Goal: Transaction & Acquisition: Subscribe to service/newsletter

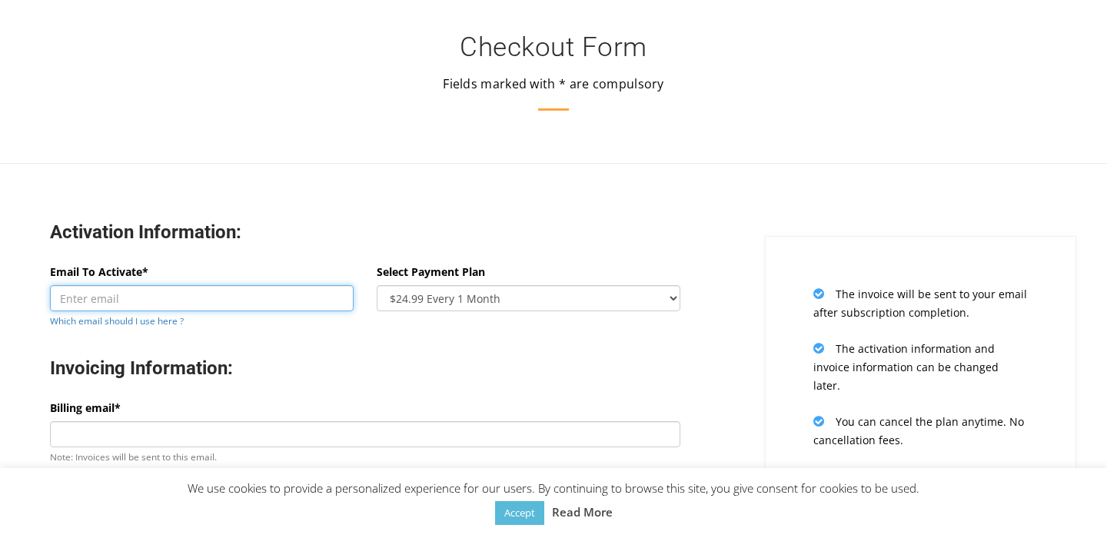
click at [188, 309] on input "Email To Activate*" at bounding box center [202, 298] width 304 height 26
paste input "[EMAIL_ADDRESS][DOMAIN_NAME]"
type input "[EMAIL_ADDRESS][DOMAIN_NAME]"
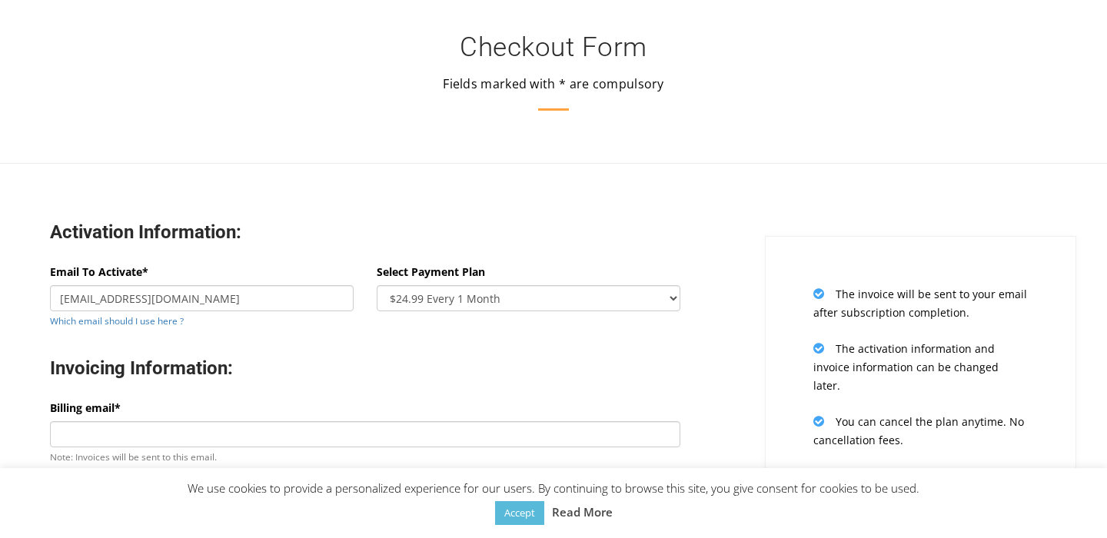
click at [308, 353] on div "Invoicing Information:" at bounding box center [364, 370] width 653 height 58
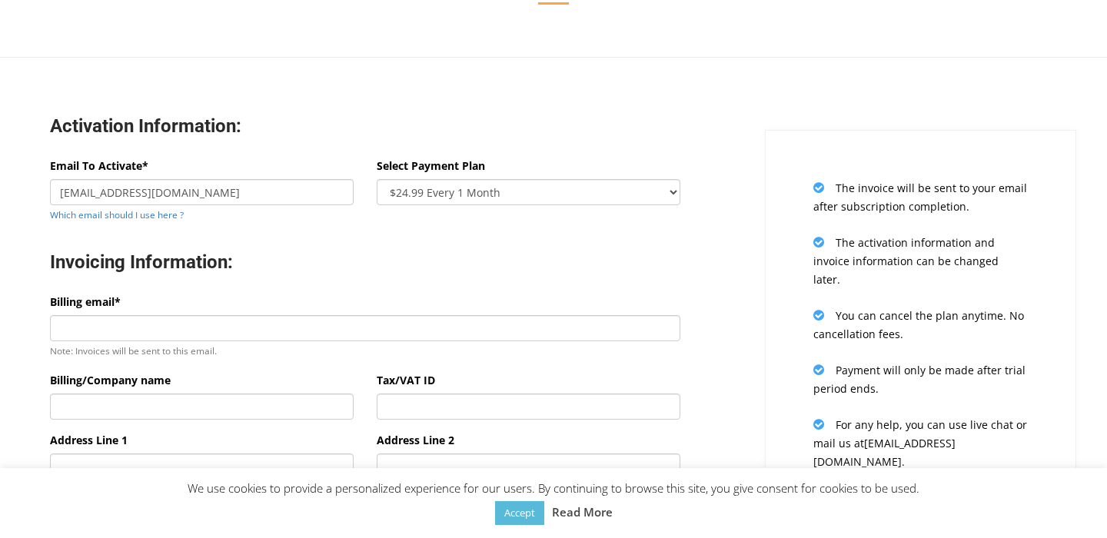
scroll to position [110, 0]
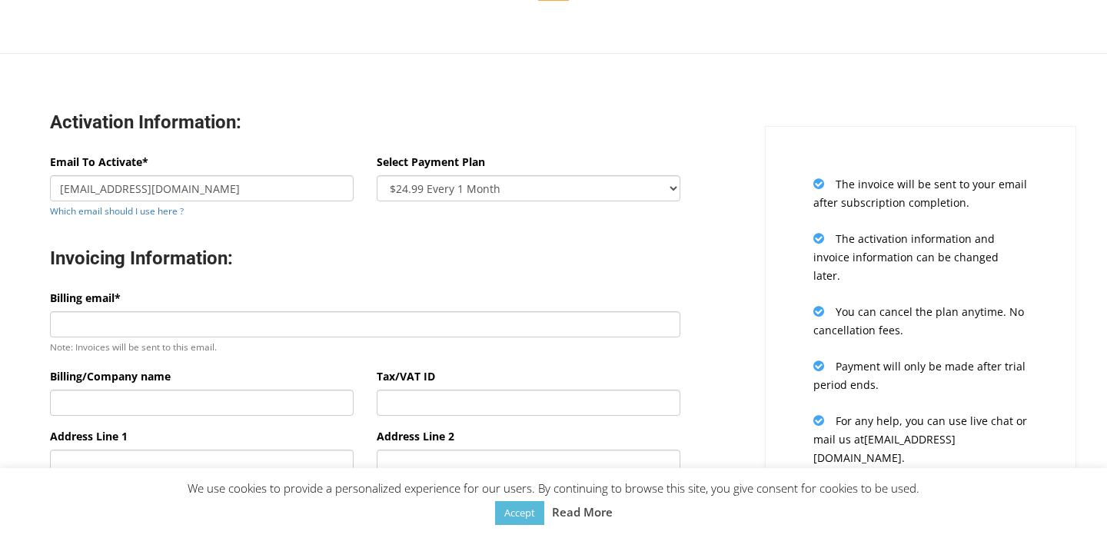
click at [531, 174] on div "Select Payment Plan $24.99 Every 1 Month $65.97 Every 3 Month ($21.99 / Month) …" at bounding box center [529, 177] width 304 height 48
click at [541, 184] on select "$24.99 Every 1 Month $65.97 Every 3 Month ($21.99 / Month) $131.95 Every 6 Mont…" at bounding box center [529, 188] width 304 height 26
select select "oneyear"
click at [377, 175] on select "$24.99 Every 1 Month $65.97 Every 3 Month ($21.99 / Month) $131.95 Every 6 Mont…" at bounding box center [529, 188] width 304 height 26
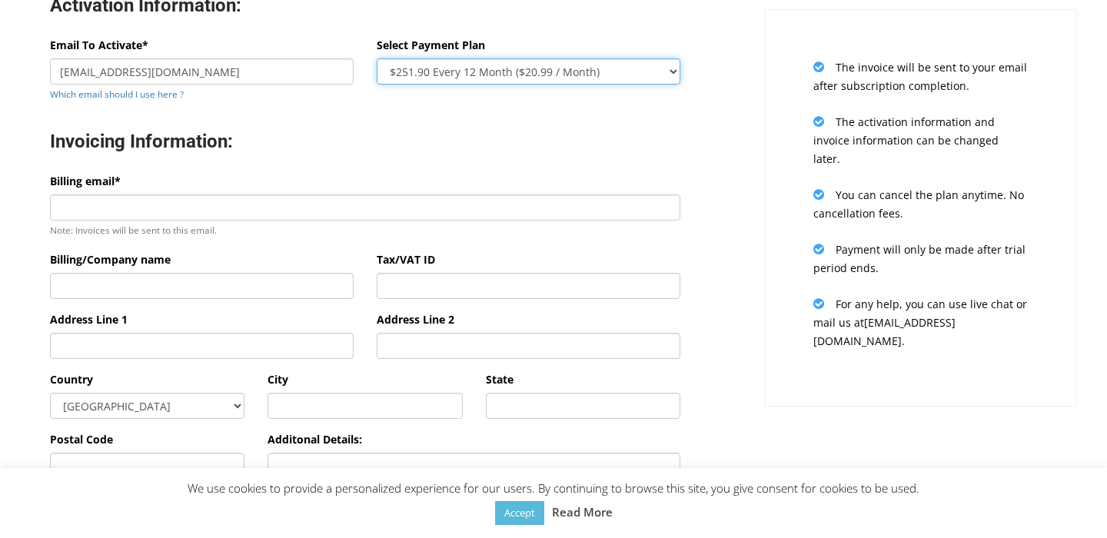
scroll to position [227, 0]
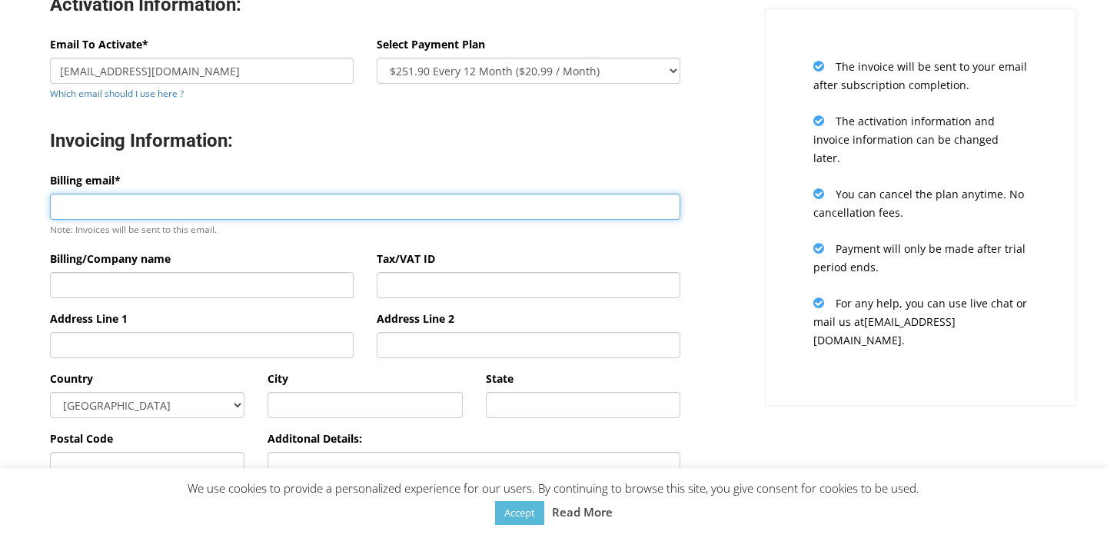
click at [168, 206] on input "Billing email*" at bounding box center [365, 207] width 630 height 26
type input "[EMAIL_ADDRESS][DOMAIN_NAME]"
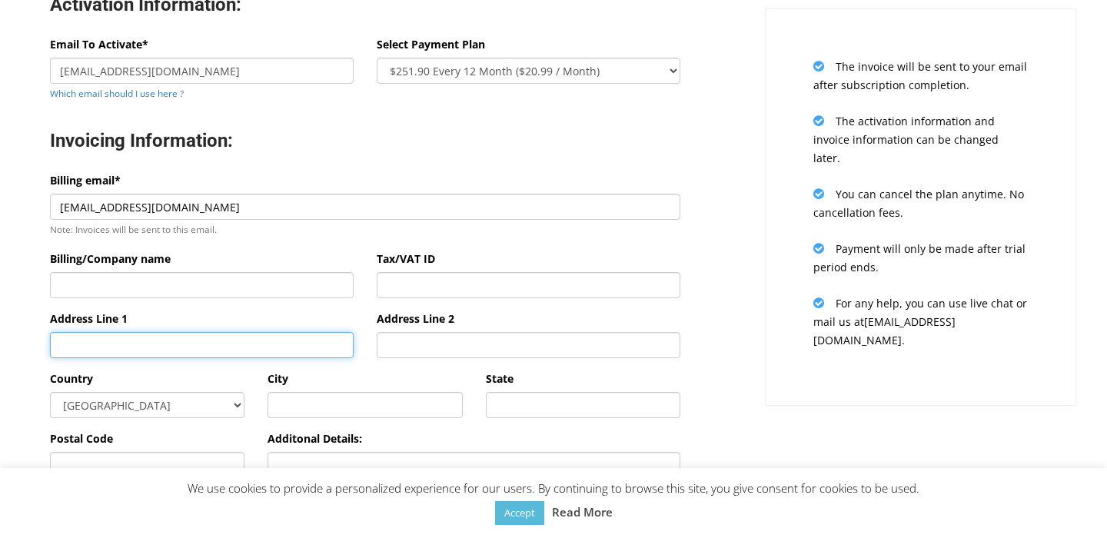
type input "[PERSON_NAME]"
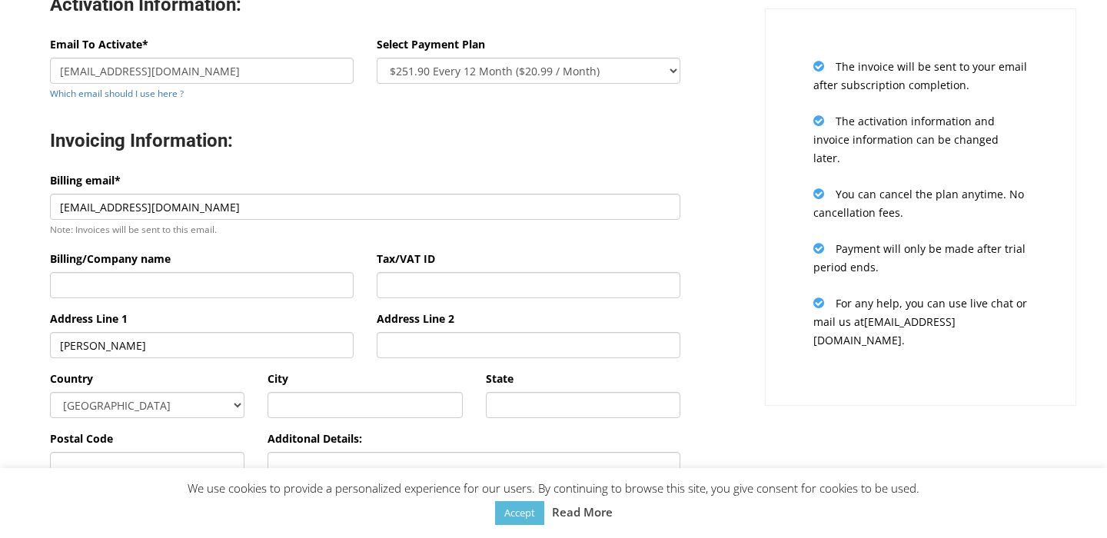
type input "[GEOGRAPHIC_DATA]"
type input "02141"
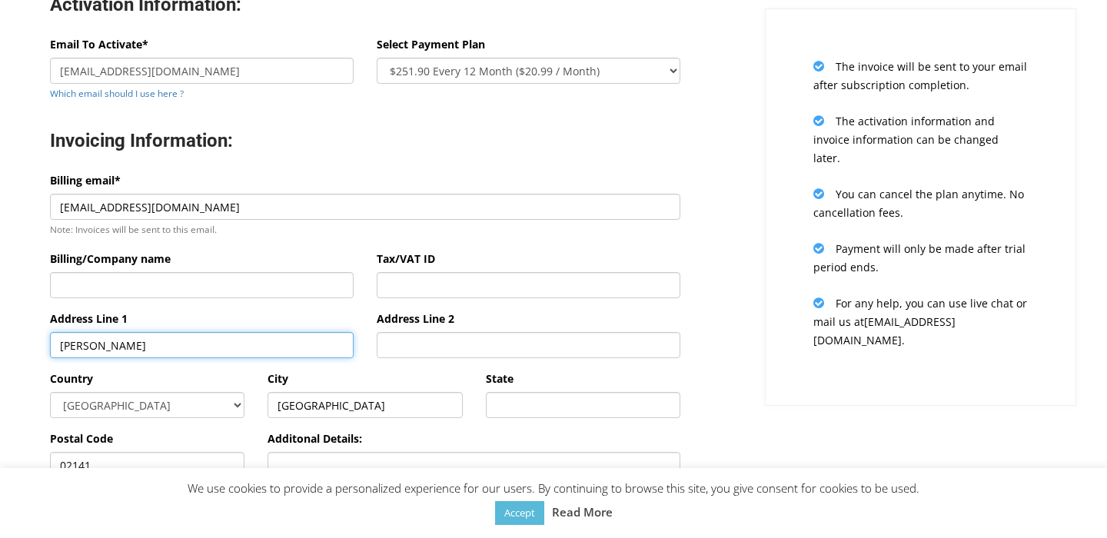
click at [181, 343] on input "[PERSON_NAME]" at bounding box center [202, 345] width 304 height 26
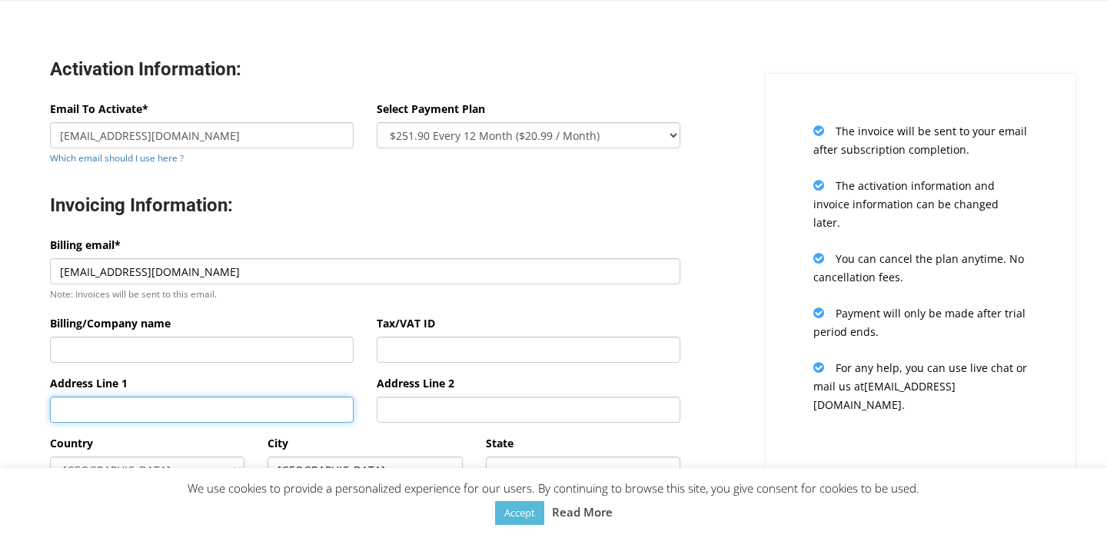
scroll to position [179, 0]
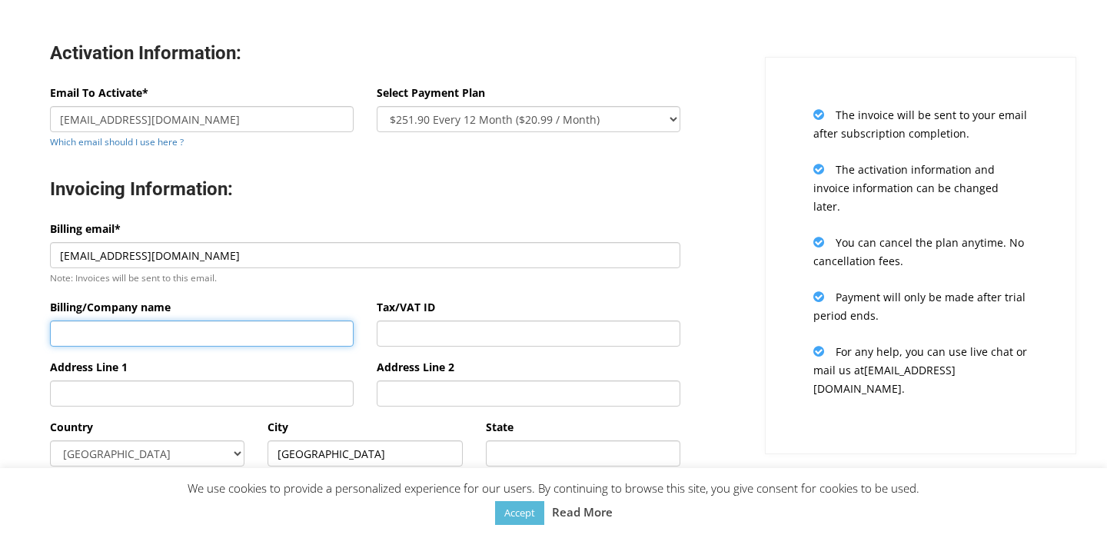
click at [141, 337] on input "Billing/Company name" at bounding box center [202, 333] width 304 height 26
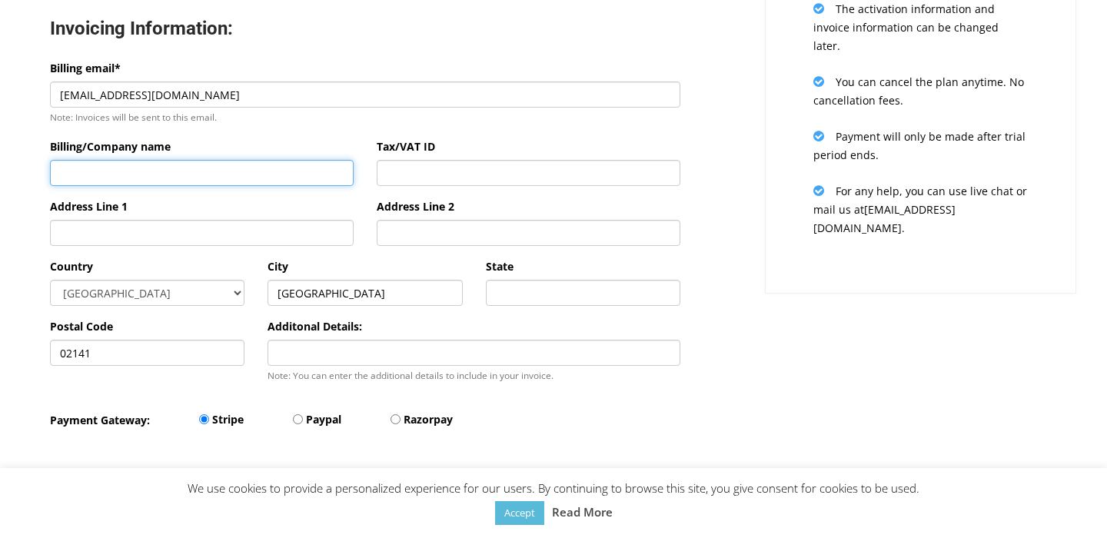
scroll to position [342, 0]
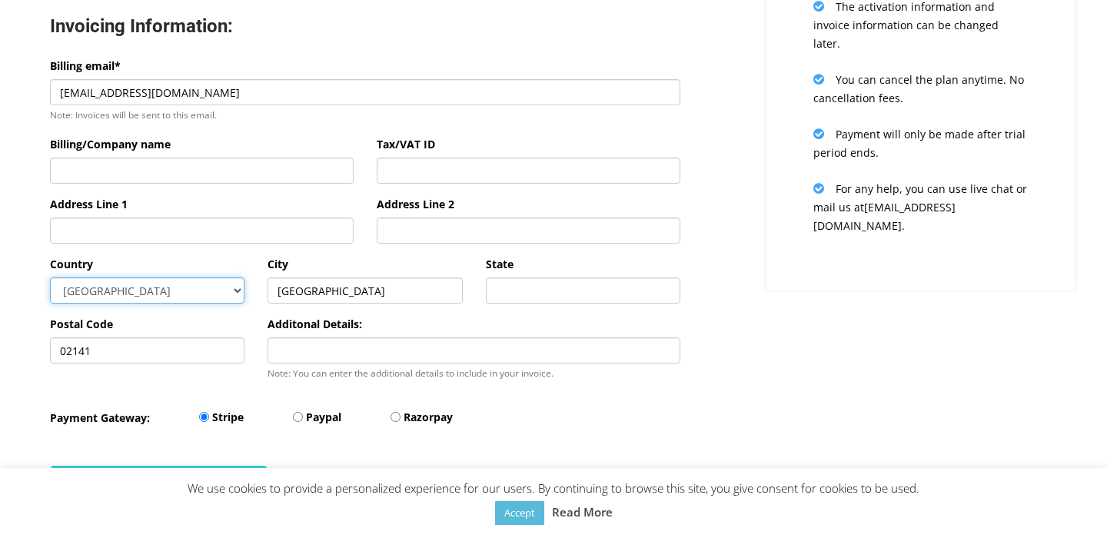
click at [113, 287] on select "[GEOGRAPHIC_DATA] [GEOGRAPHIC_DATA] [GEOGRAPHIC_DATA] [GEOGRAPHIC_DATA] [US_STA…" at bounding box center [147, 290] width 194 height 26
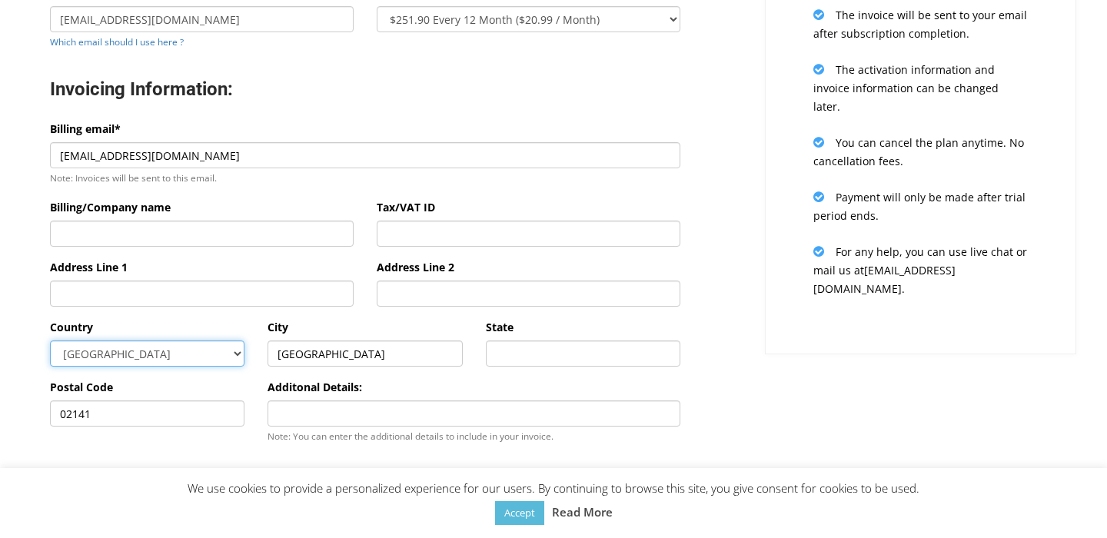
scroll to position [269, 0]
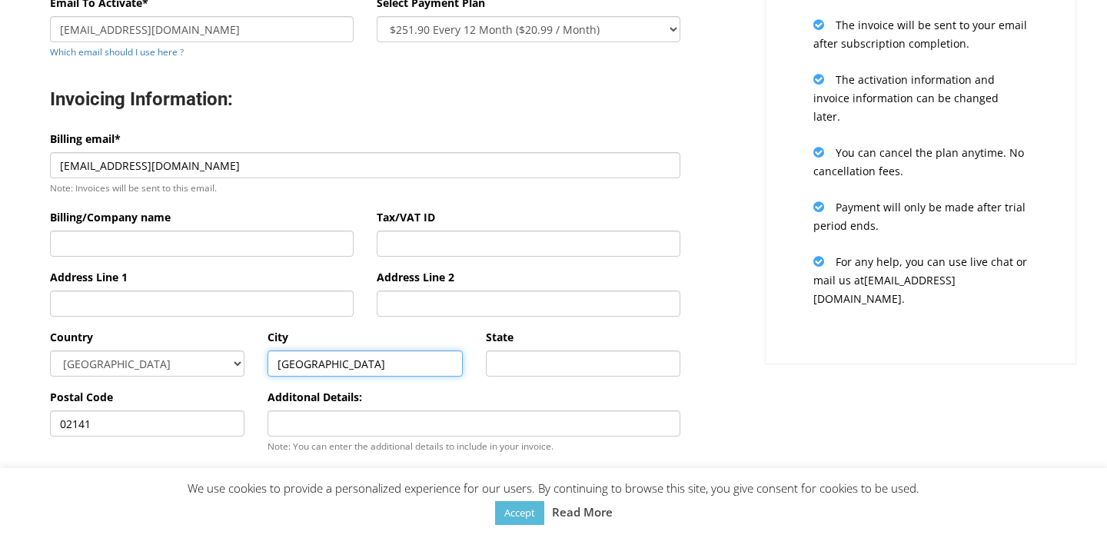
click at [279, 364] on input "[GEOGRAPHIC_DATA]" at bounding box center [364, 363] width 194 height 26
paste input "Kyiv"
type input "Kyiv"
click at [725, 357] on div "Activation Information: Email To Activate* mcc.admin@resolution.com.ua Which em…" at bounding box center [364, 257] width 753 height 673
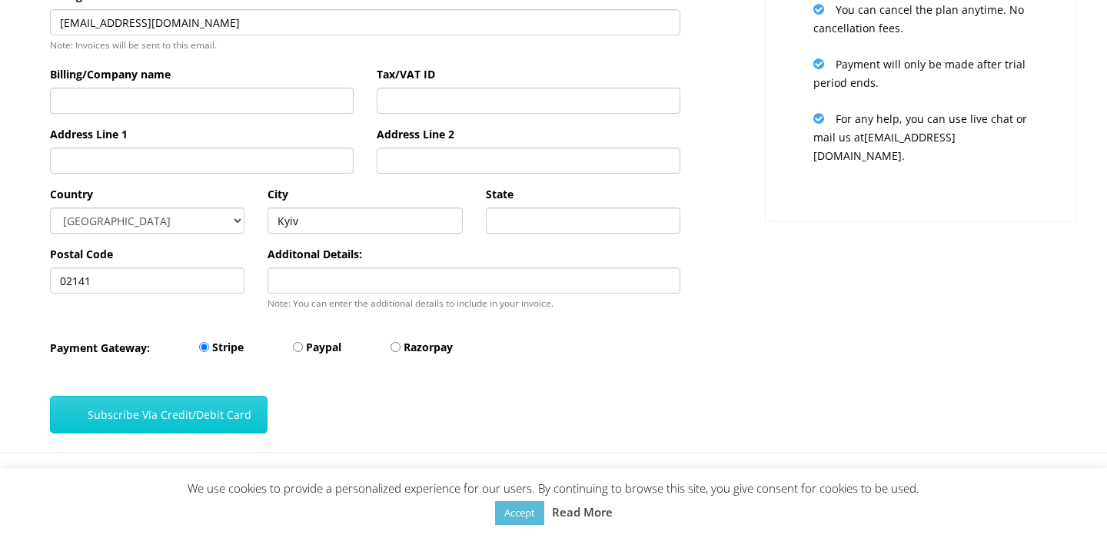
scroll to position [420, 0]
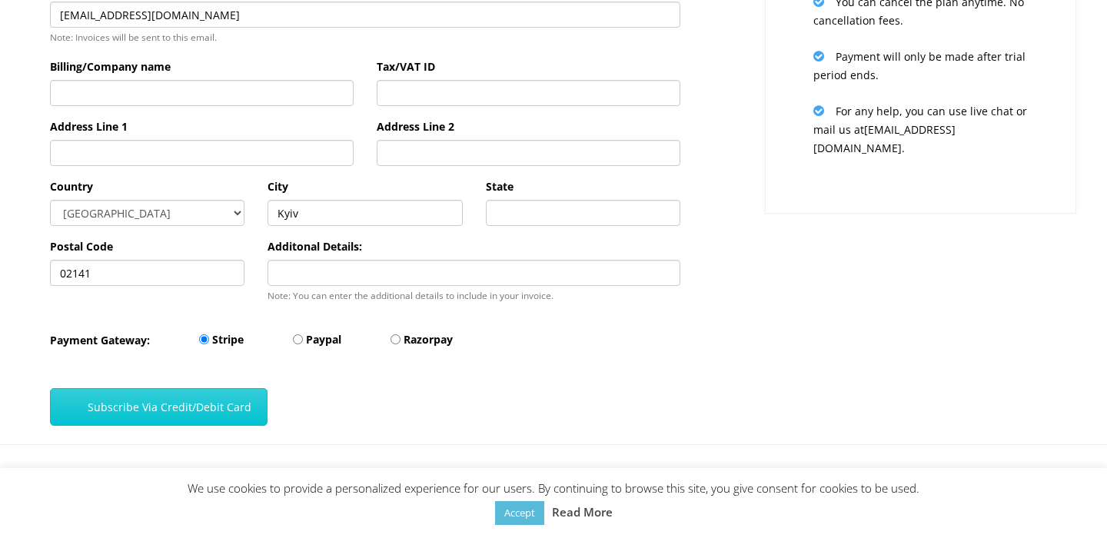
click at [573, 365] on div "Payment Gateway: Stripe Paypal Razorpay" at bounding box center [364, 340] width 653 height 49
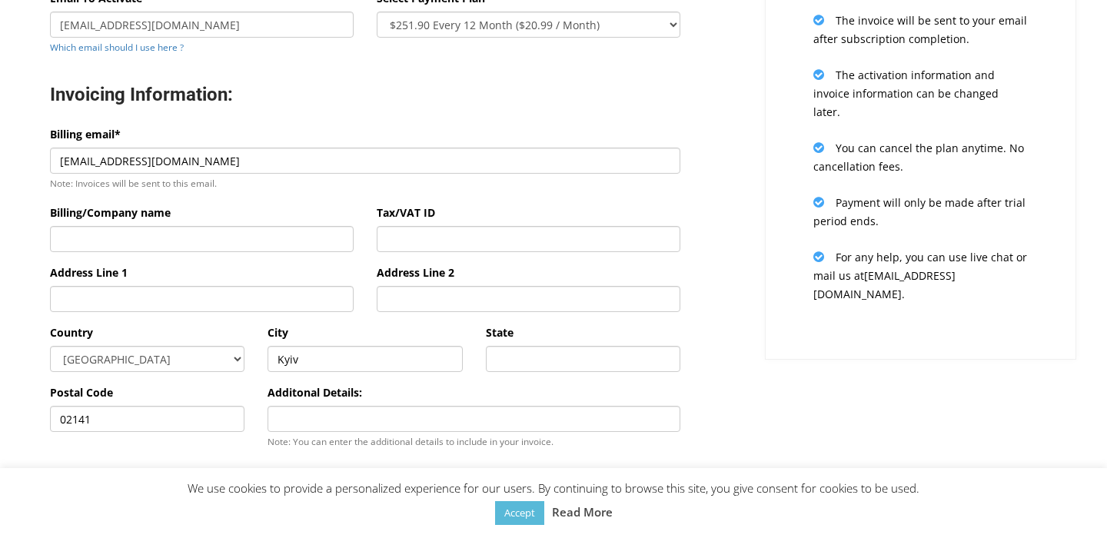
scroll to position [244, 0]
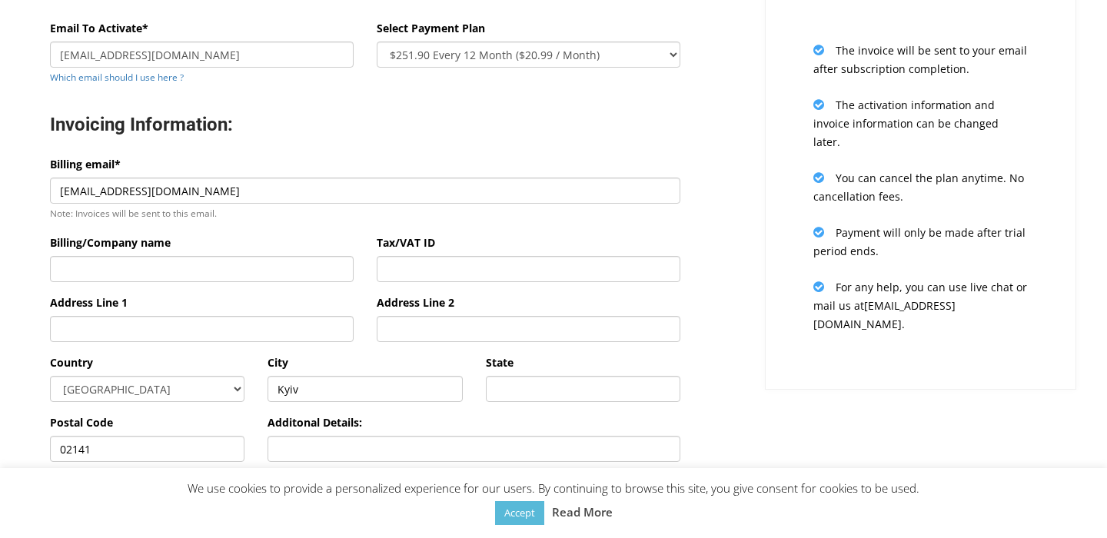
click at [732, 206] on div "Activation Information: Email To Activate* mcc.admin@resolution.com.ua Which em…" at bounding box center [364, 282] width 753 height 673
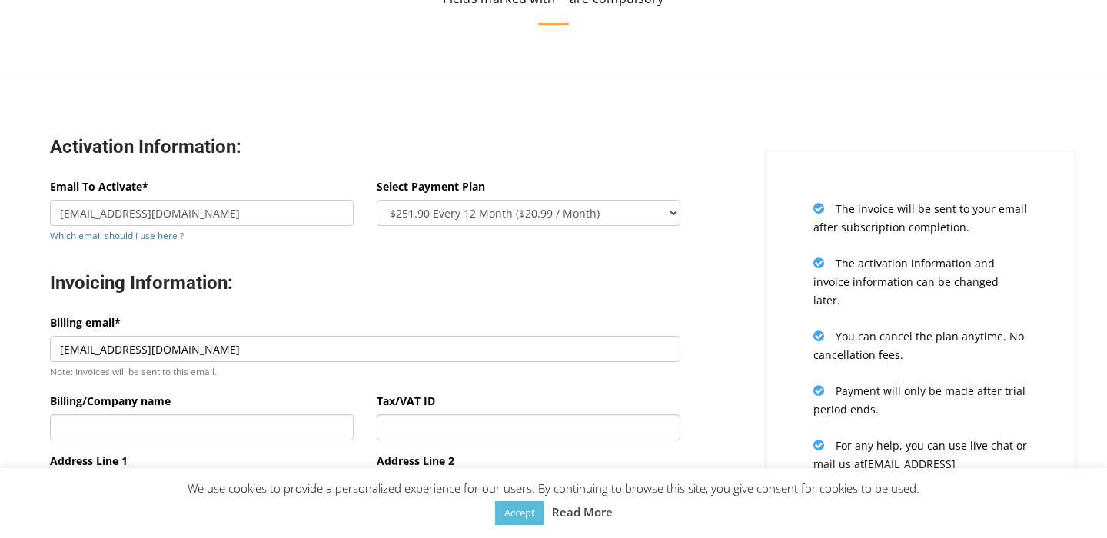
scroll to position [116, 0]
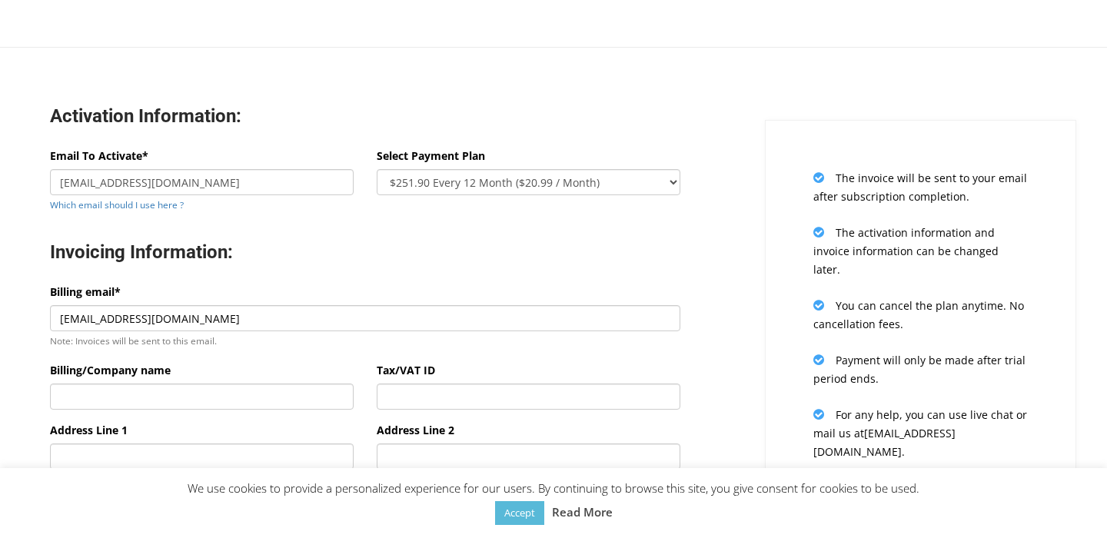
click at [732, 283] on div "Activation Information: Email To Activate* mcc.admin@resolution.com.ua Which em…" at bounding box center [364, 410] width 753 height 673
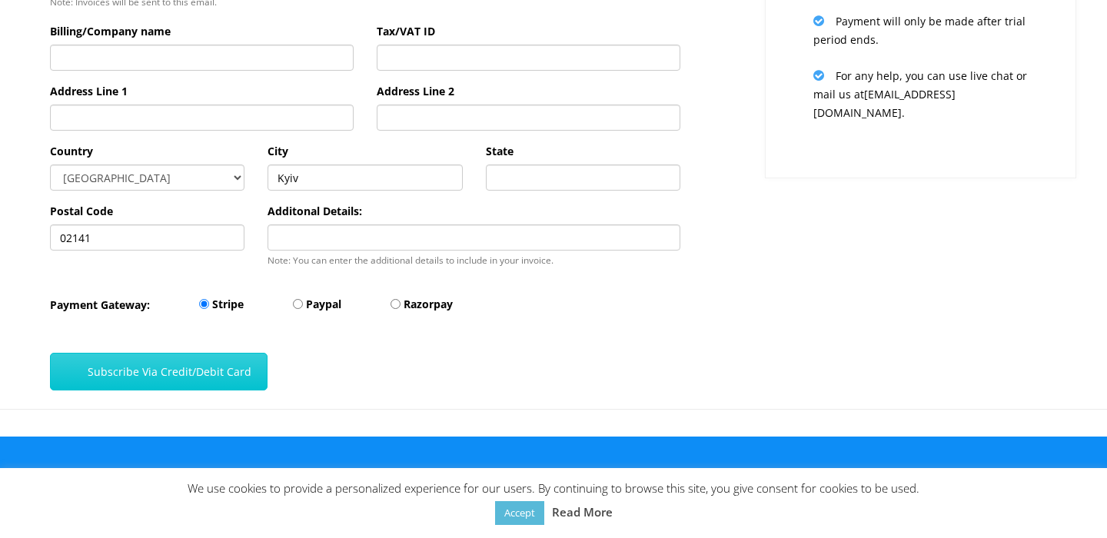
scroll to position [460, 0]
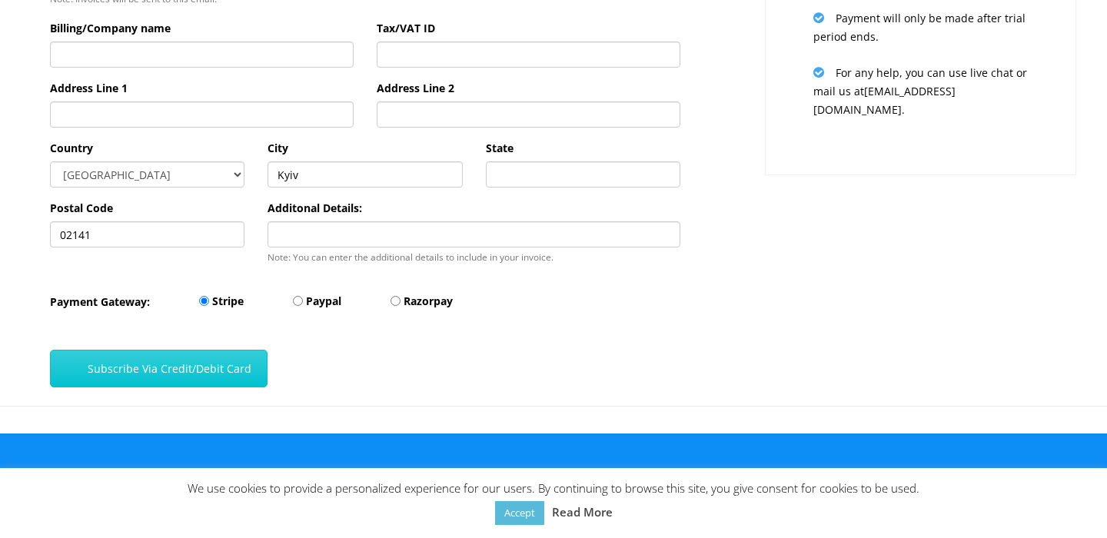
click at [725, 75] on div "Activation Information: Email To Activate* mcc.admin@resolution.com.ua Which em…" at bounding box center [364, 68] width 753 height 673
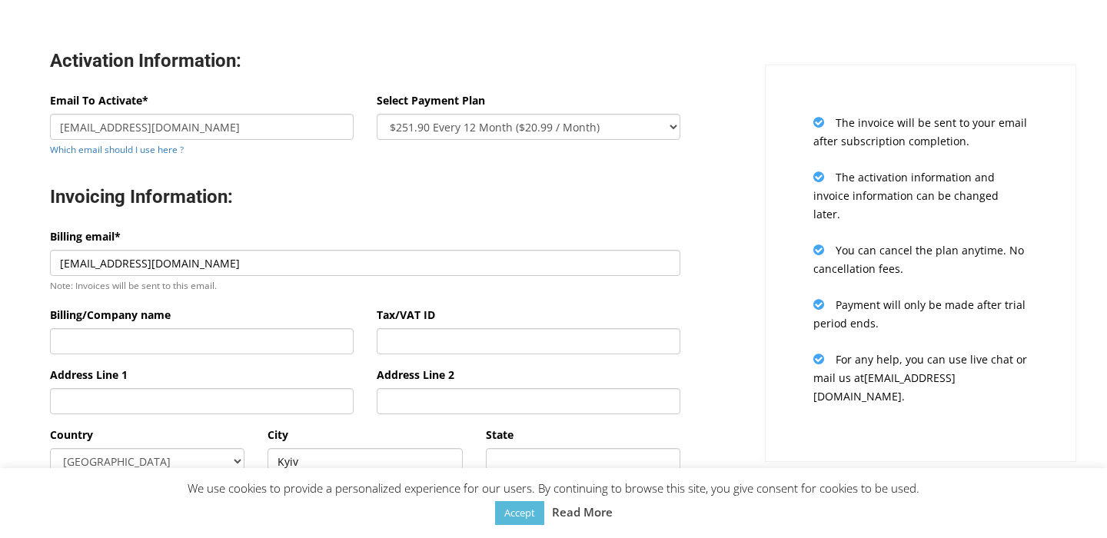
scroll to position [167, 0]
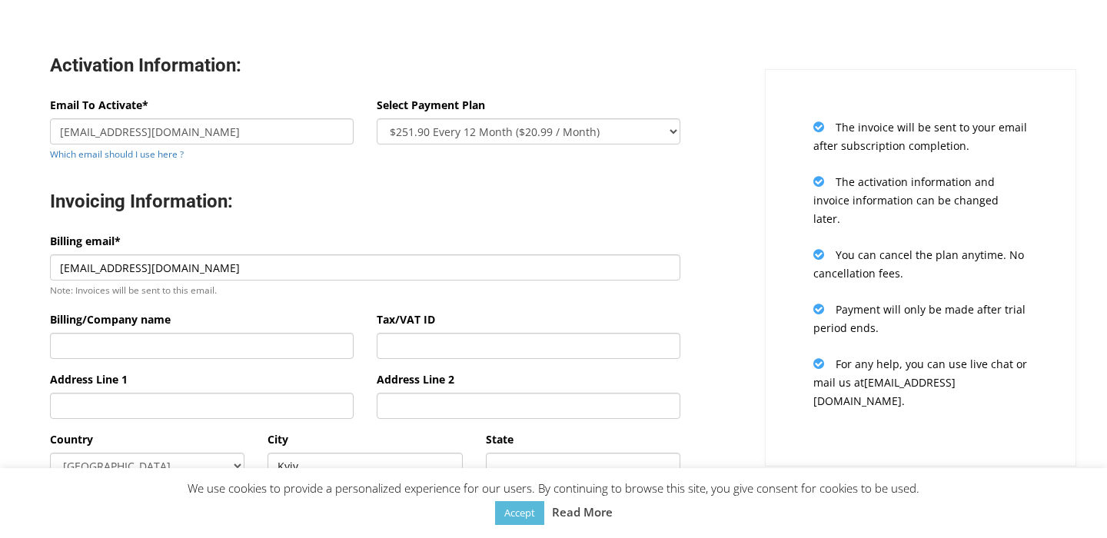
click at [734, 215] on div "Activation Information: Email To Activate* mcc.admin@resolution.com.ua Which em…" at bounding box center [364, 359] width 753 height 673
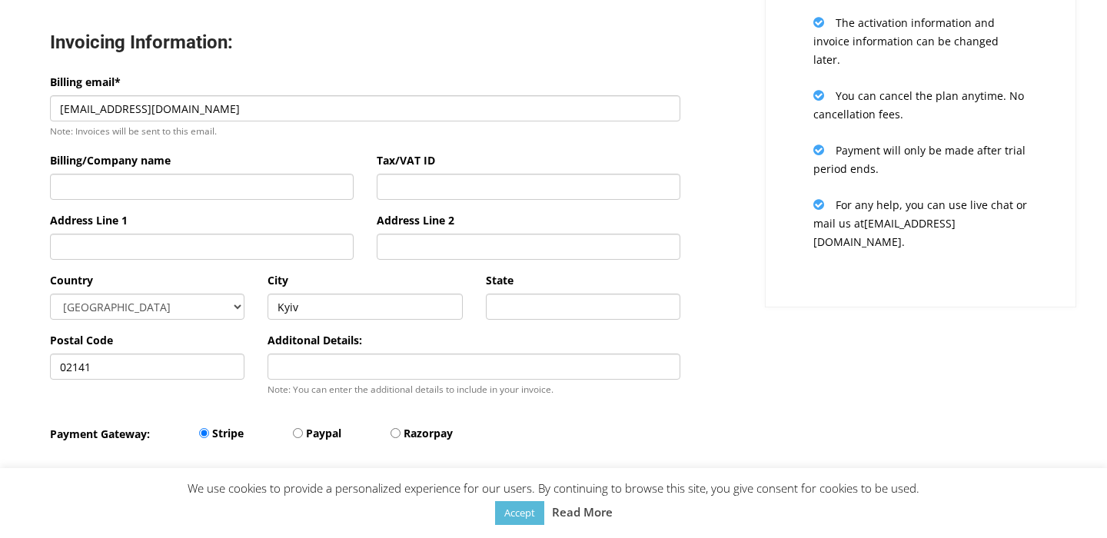
scroll to position [320, 0]
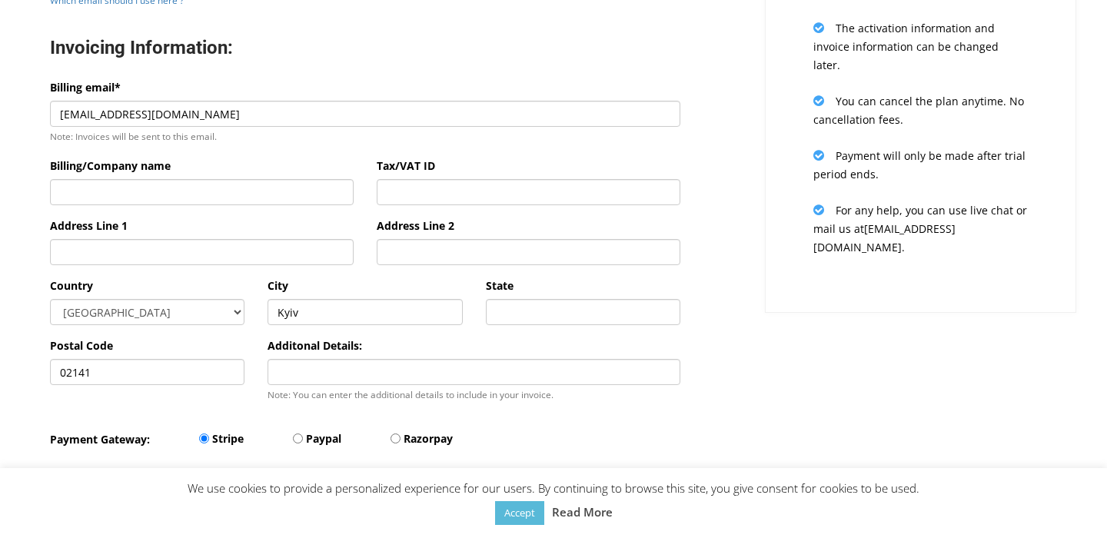
click at [331, 154] on div "Billing email* annabohova@gmail.com Note: Invoices will be sent to this email." at bounding box center [364, 117] width 653 height 78
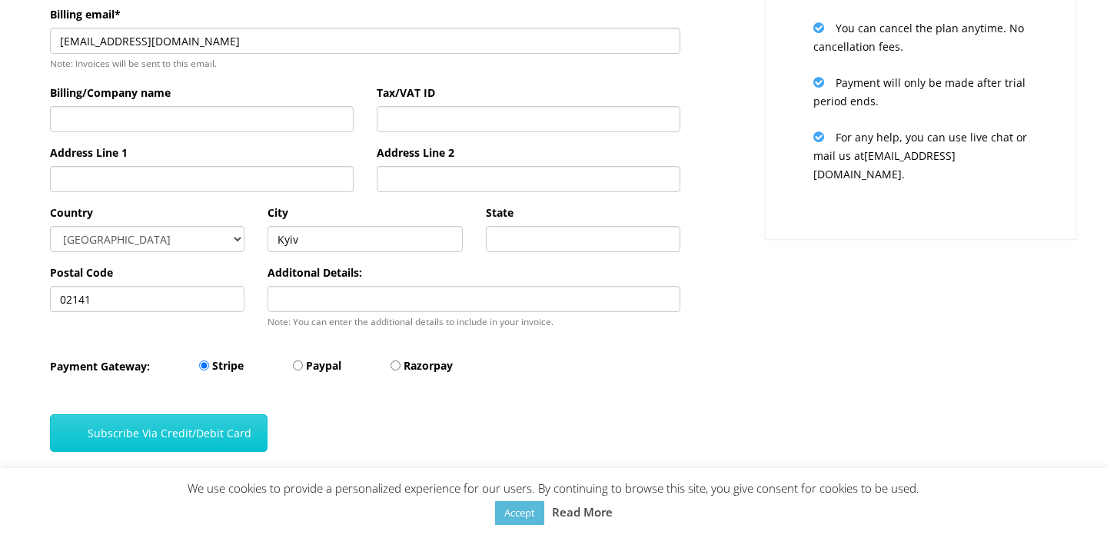
scroll to position [397, 0]
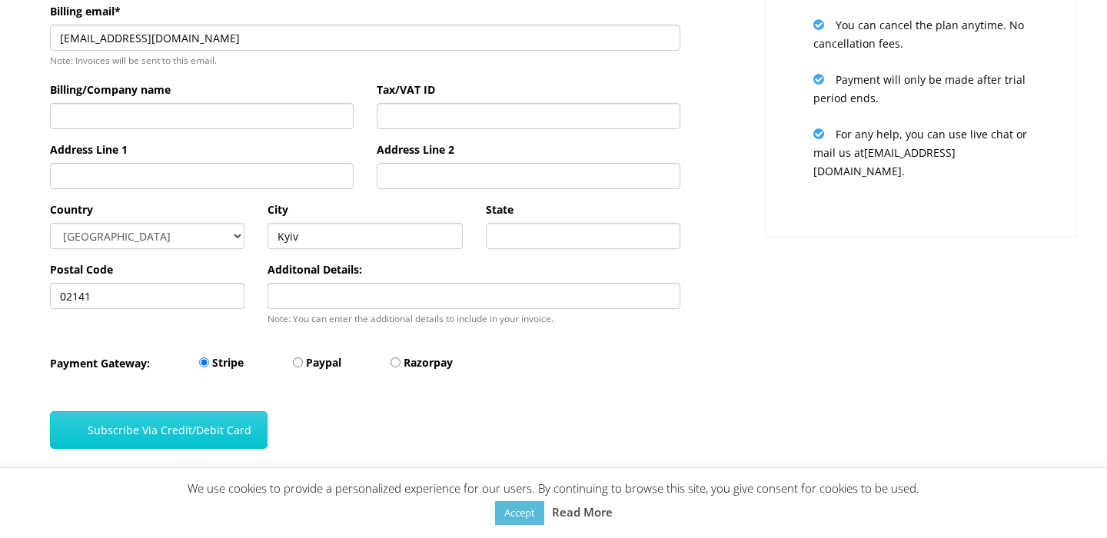
click at [257, 251] on div "City Kyiv" at bounding box center [364, 231] width 217 height 60
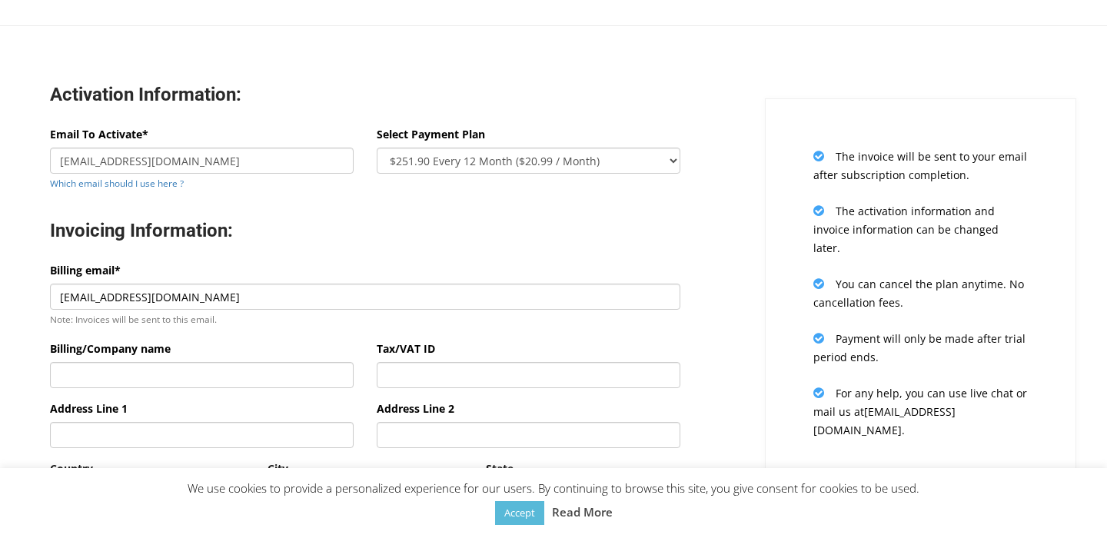
scroll to position [135, 0]
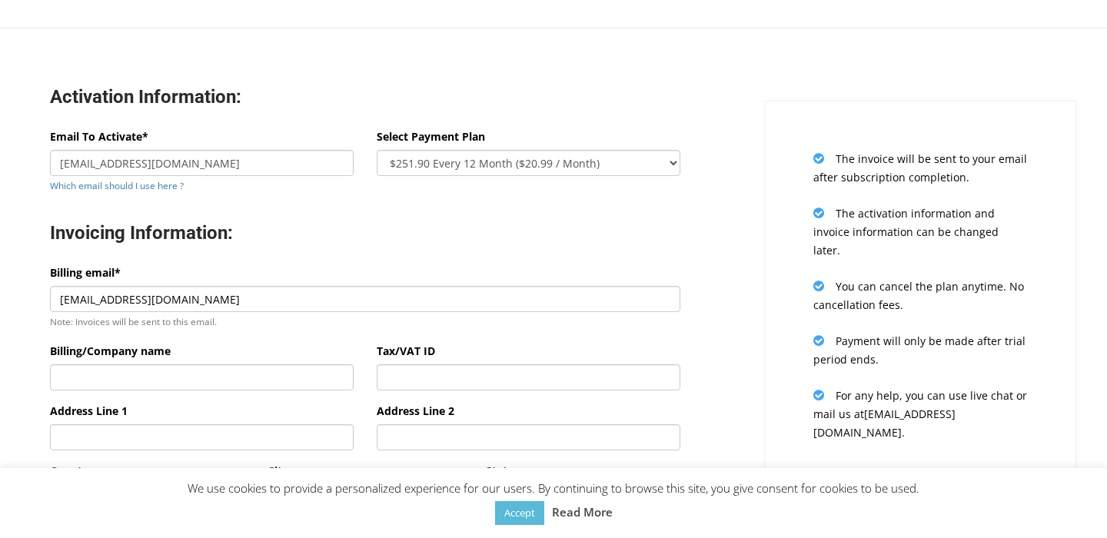
click at [710, 318] on div "Activation Information: Email To Activate* mcc.admin@resolution.com.ua Which em…" at bounding box center [364, 391] width 753 height 673
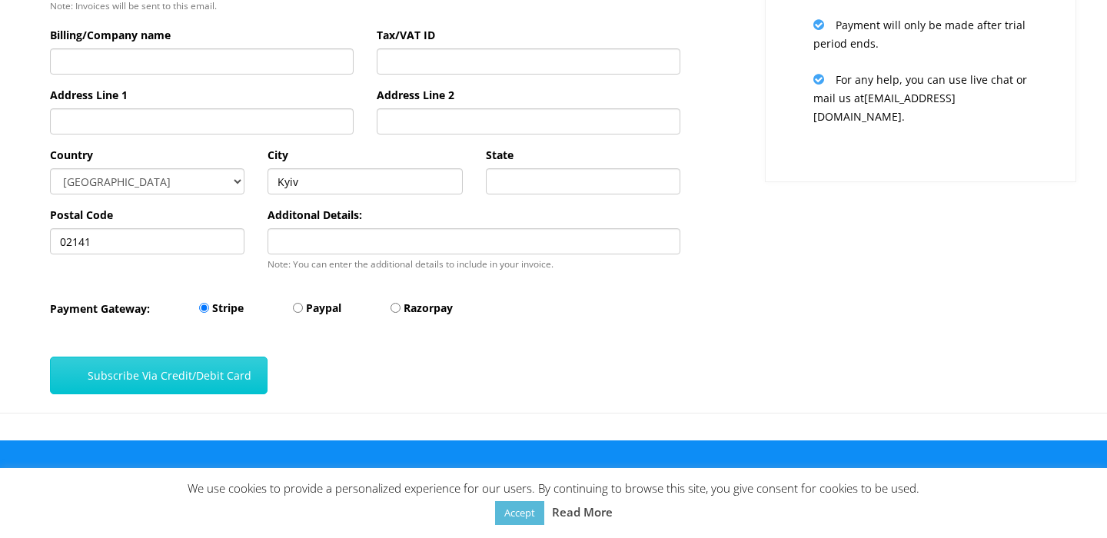
scroll to position [460, 0]
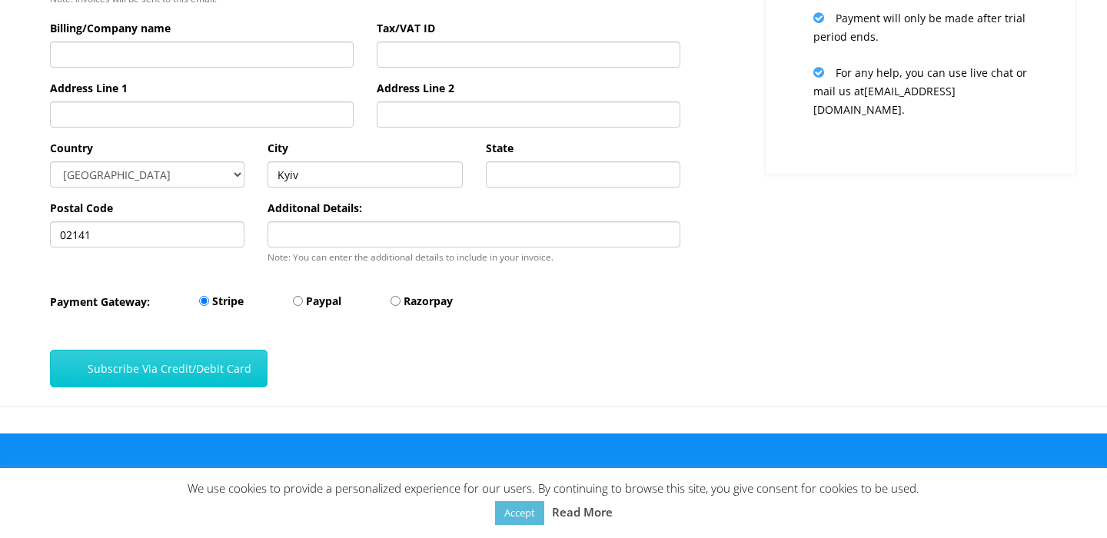
click at [194, 142] on div "Country Afghanistan Aland Islands Albania Algeria American Samoa Andorra Angola…" at bounding box center [147, 163] width 194 height 48
click at [11, 157] on div "Activation Information: Email To Activate* mcc.admin@resolution.com.ua Which em…" at bounding box center [364, 68] width 753 height 673
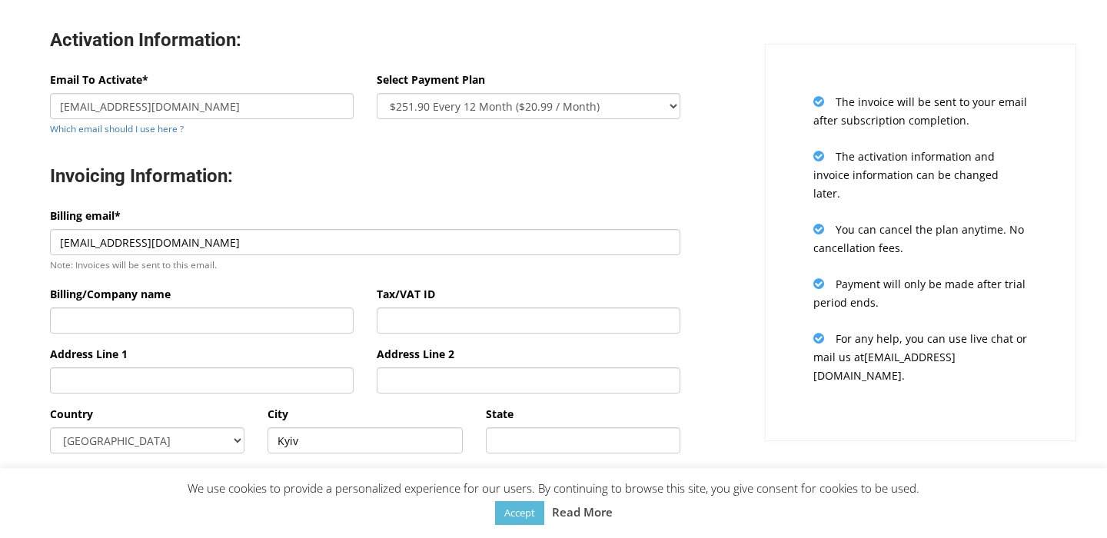
scroll to position [191, 0]
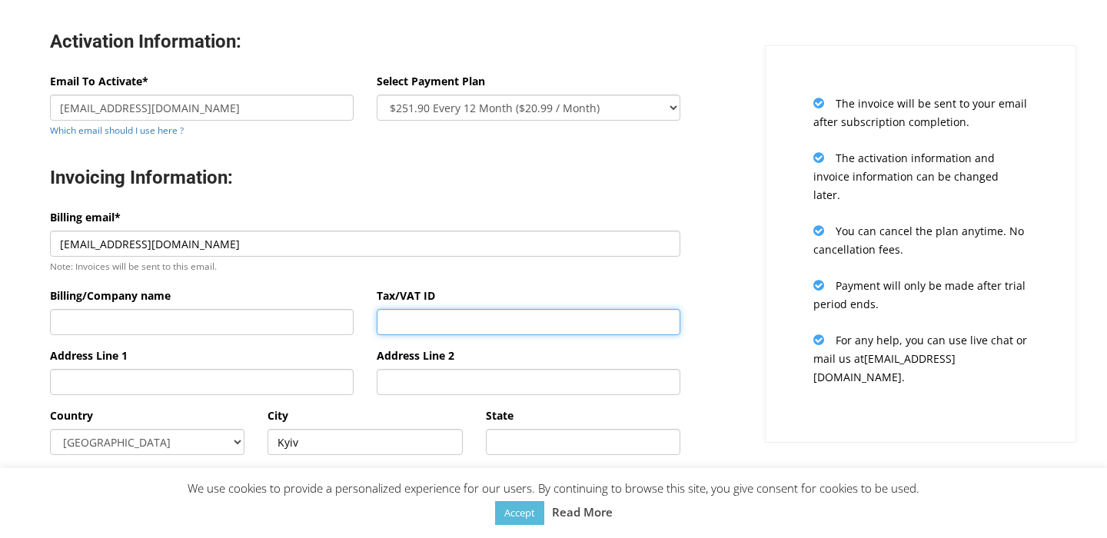
click at [533, 317] on input "Tax/VAT ID" at bounding box center [529, 322] width 304 height 26
click at [713, 320] on div "Activation Information: Email To Activate* mcc.admin@resolution.com.ua Which em…" at bounding box center [364, 335] width 753 height 673
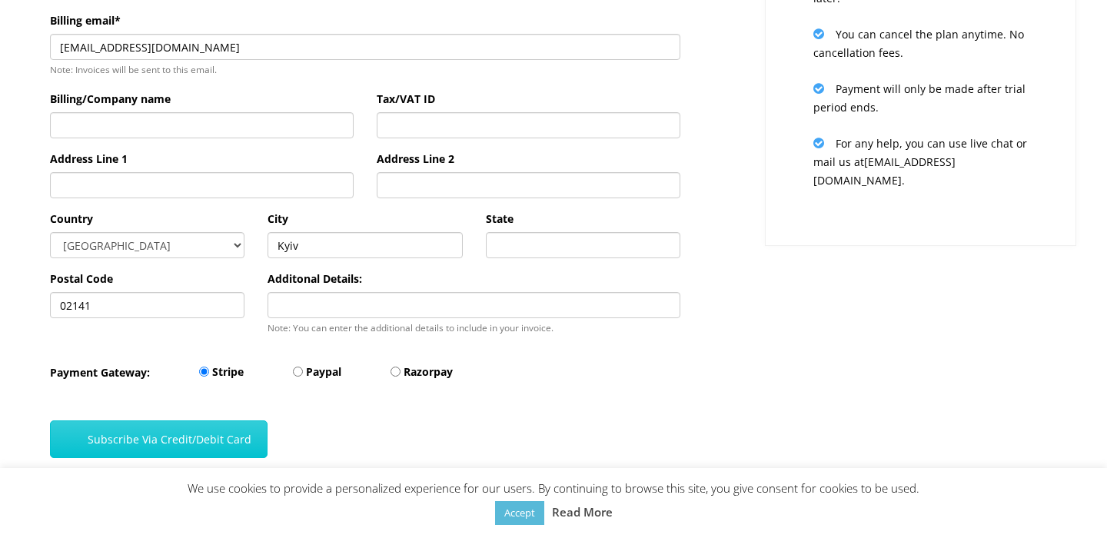
scroll to position [381, 0]
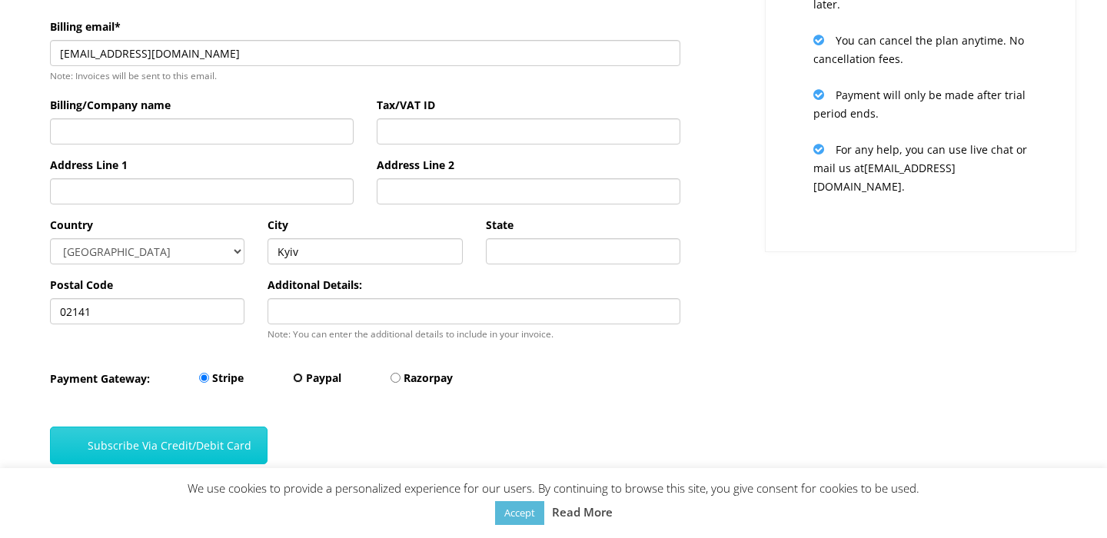
click at [296, 378] on input "Paypal" at bounding box center [298, 378] width 10 height 10
radio input "true"
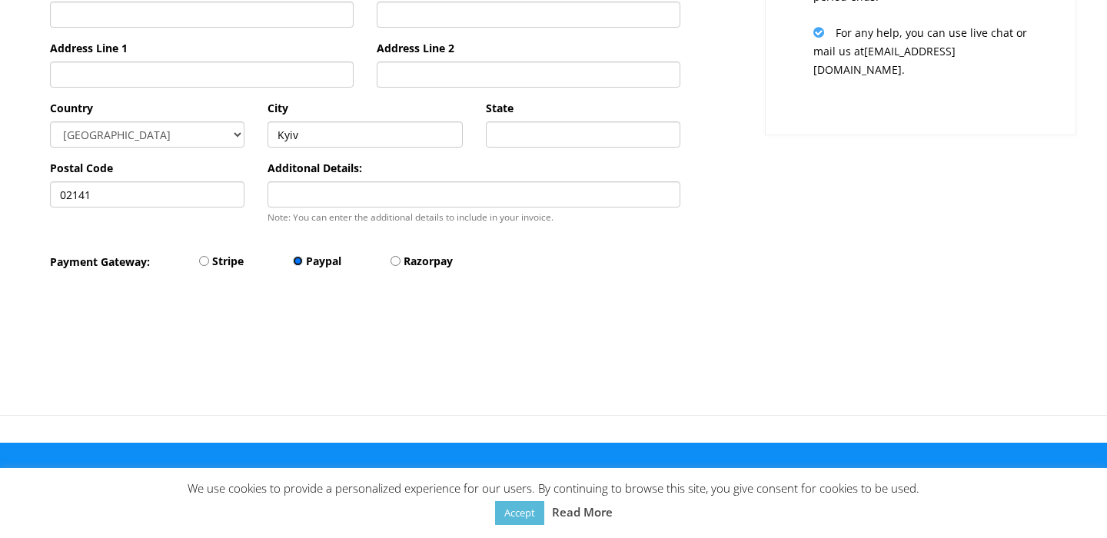
scroll to position [509, 0]
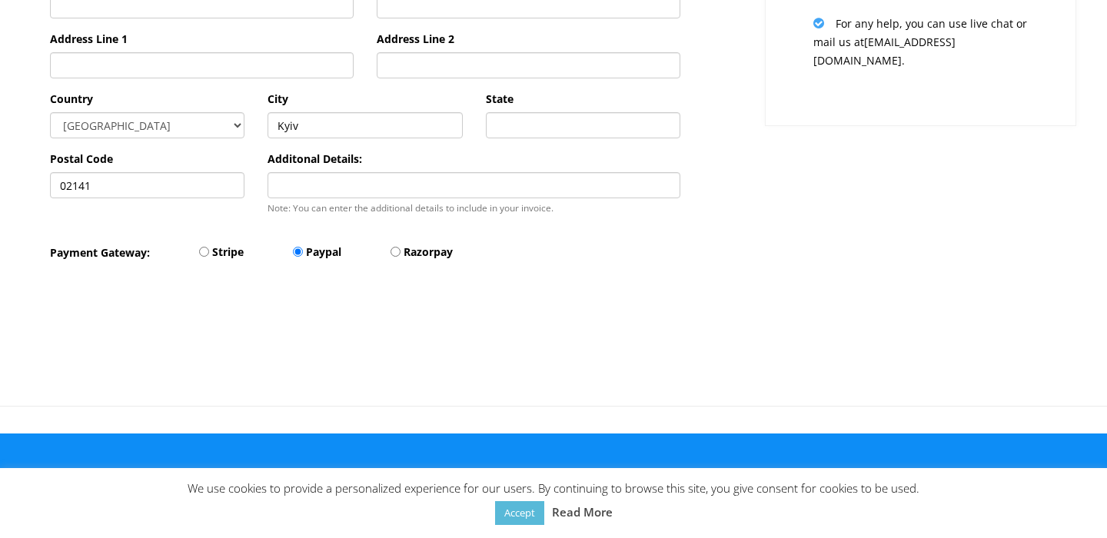
click at [520, 153] on div "Additonal Details: Note: You can enter the additional details to include in you…" at bounding box center [473, 183] width 413 height 67
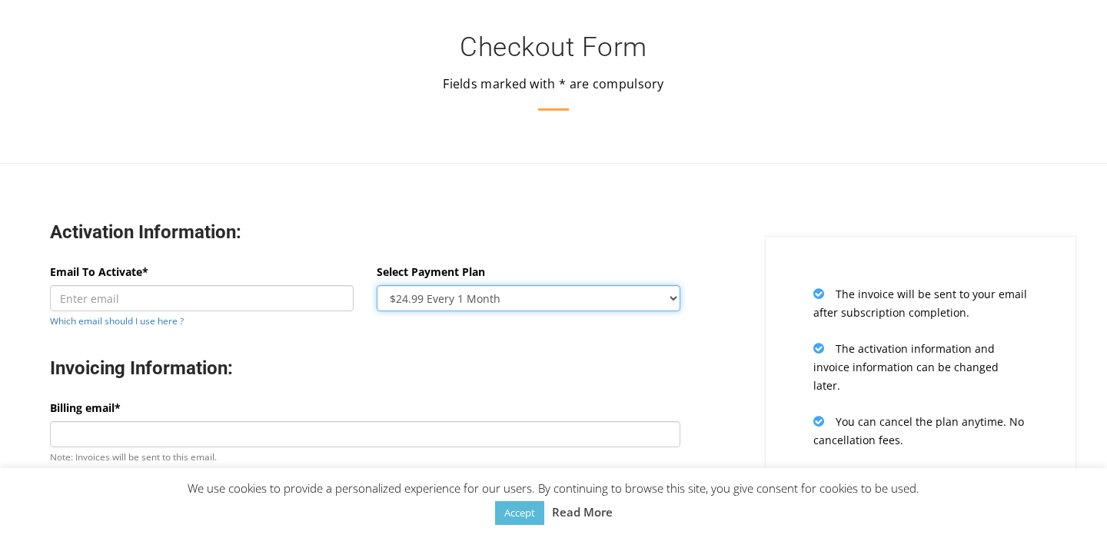
click at [579, 297] on select "$24.99 Every 1 Month $65.97 Every 3 Month ($21.99 / Month) $131.95 Every 6 Mont…" at bounding box center [529, 298] width 304 height 26
select select "oneyear"
click at [377, 285] on select "$24.99 Every 1 Month $65.97 Every 3 Month ($21.99 / Month) $131.95 Every 6 Mont…" at bounding box center [529, 298] width 304 height 26
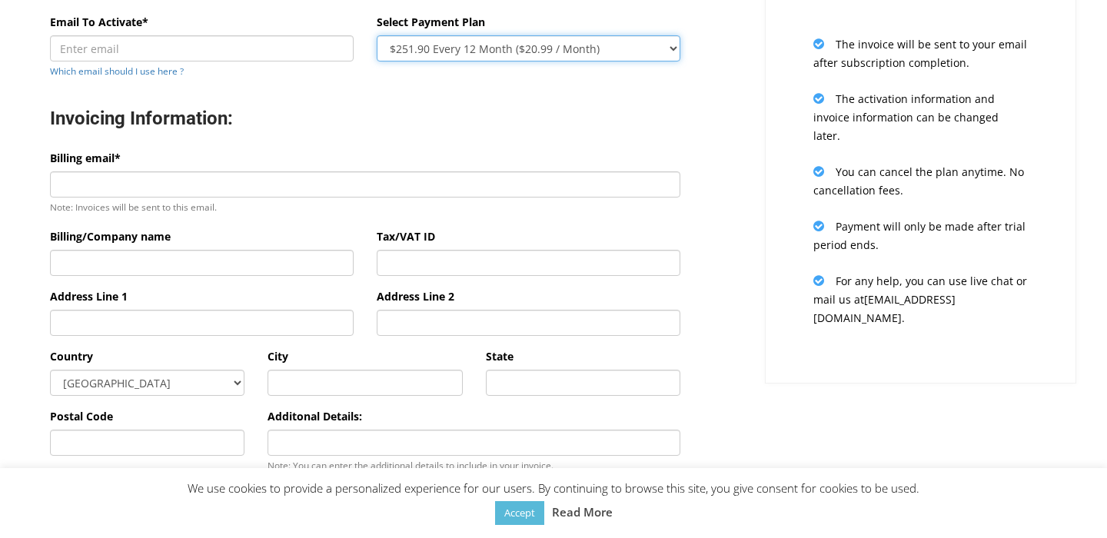
scroll to position [256, 0]
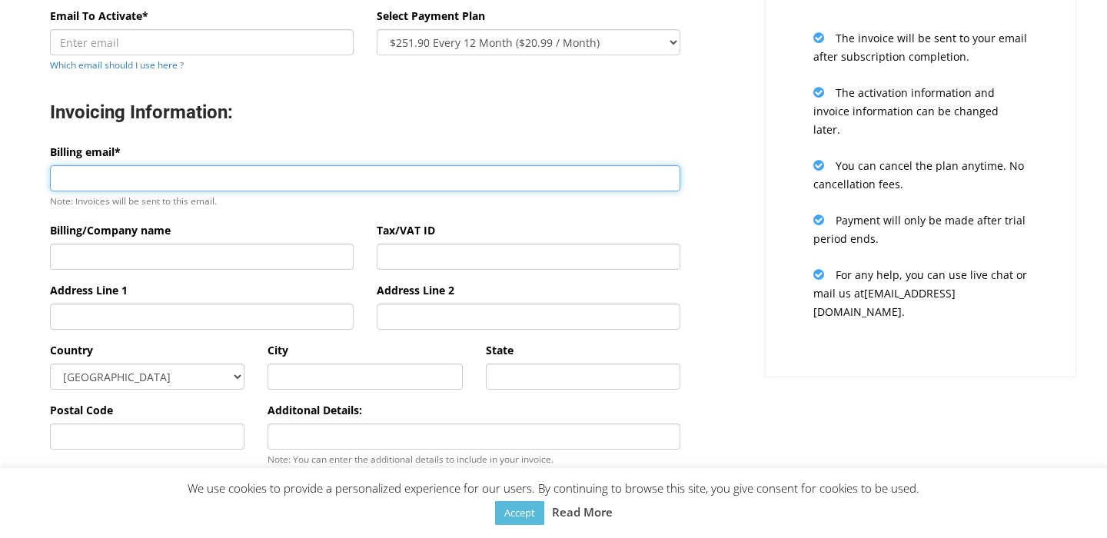
click at [305, 181] on input "Billing email*" at bounding box center [365, 178] width 630 height 26
click at [347, 175] on input "Billing email*" at bounding box center [365, 178] width 630 height 26
type input "[EMAIL_ADDRESS][DOMAIN_NAME]"
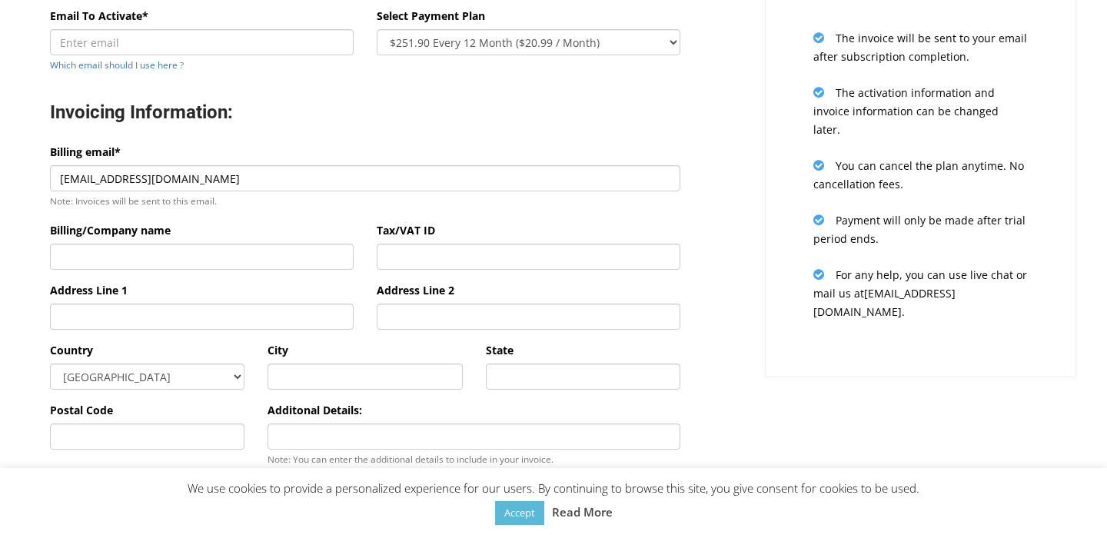
click at [588, 121] on h3 "Invoicing Information:" at bounding box center [365, 113] width 630 height 24
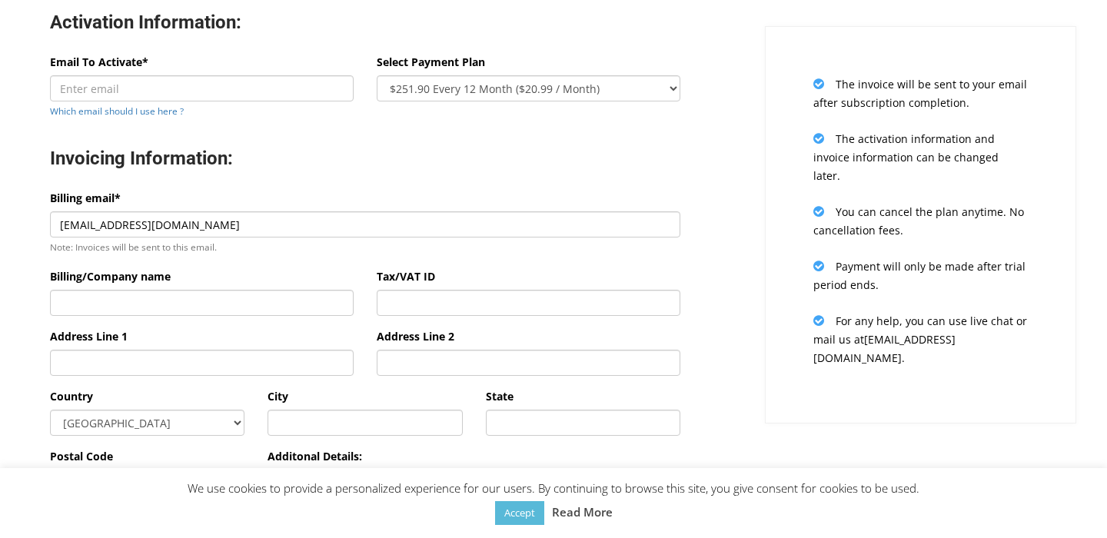
scroll to position [207, 0]
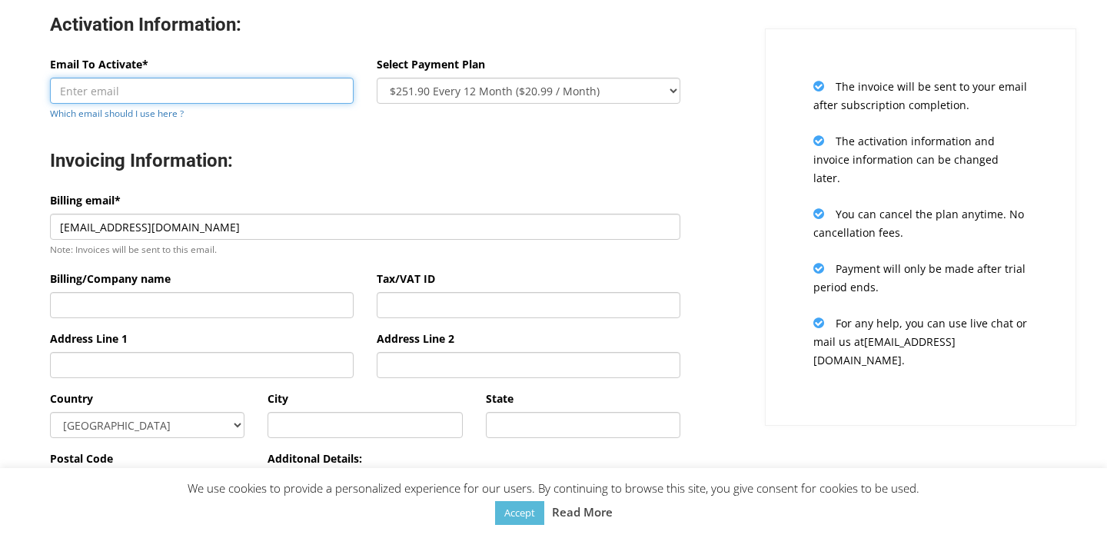
click at [234, 82] on input "Email To Activate*" at bounding box center [202, 91] width 304 height 26
paste input "[EMAIL_ADDRESS][DOMAIN_NAME]"
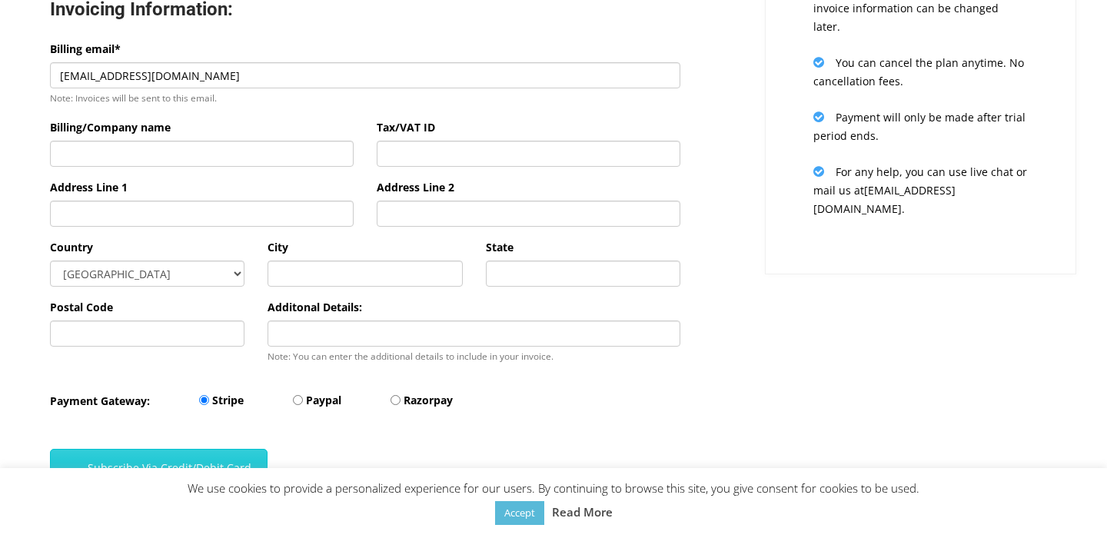
scroll to position [361, 0]
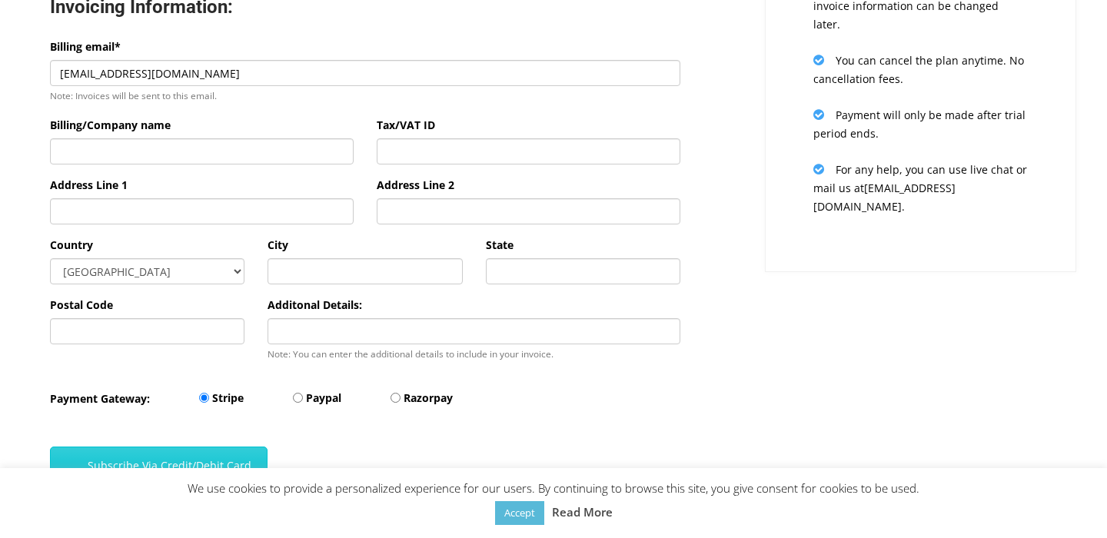
type input "[EMAIL_ADDRESS][DOMAIN_NAME]"
click at [154, 277] on select "[GEOGRAPHIC_DATA] [GEOGRAPHIC_DATA] [GEOGRAPHIC_DATA] [GEOGRAPHIC_DATA] [US_STA…" at bounding box center [147, 271] width 194 height 26
click at [386, 269] on input "text" at bounding box center [364, 271] width 194 height 26
type input "Kyiv"
type input "[PERSON_NAME]"
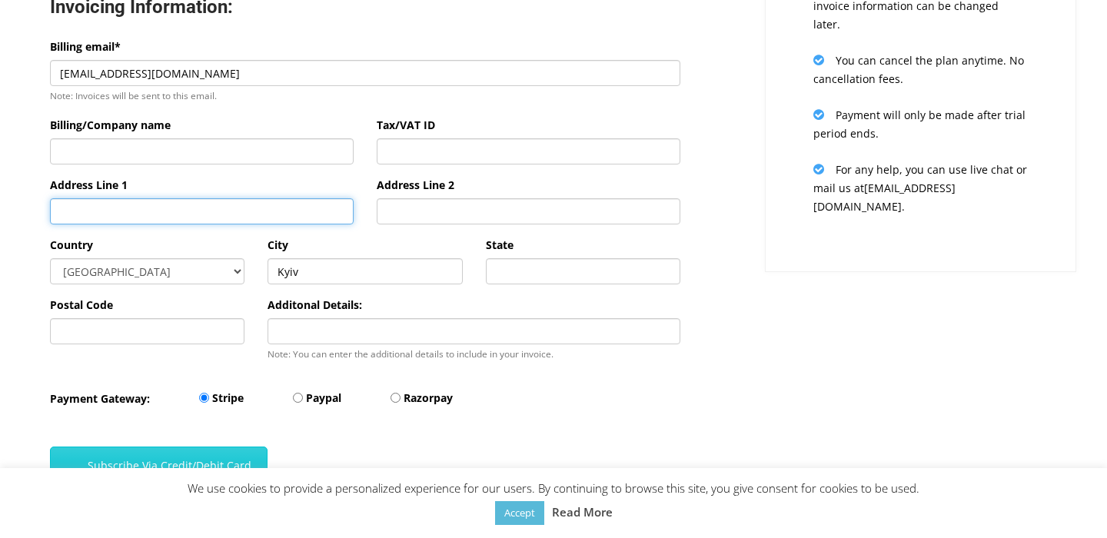
type input "Kyiv"
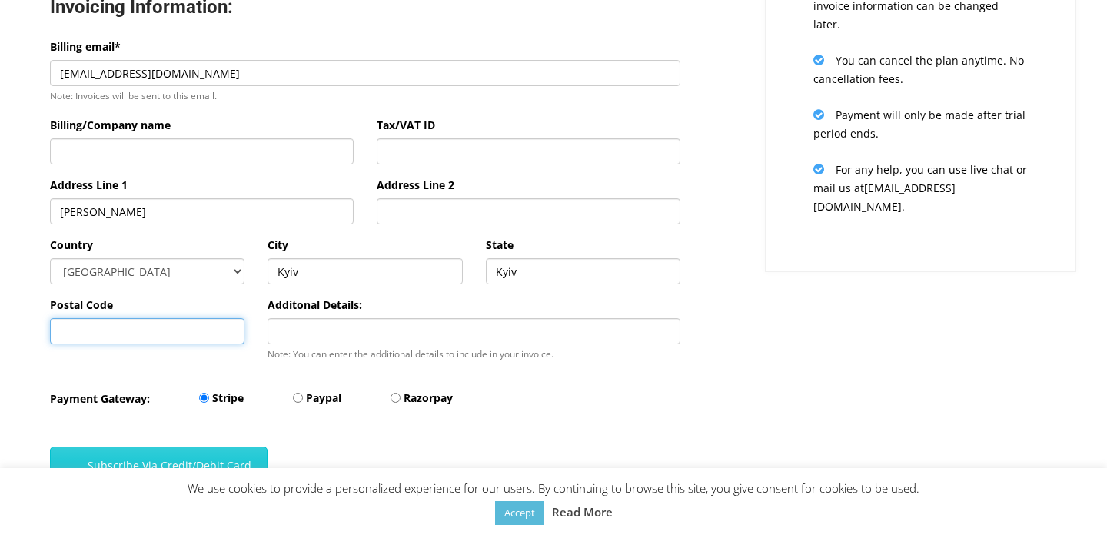
type input "02140"
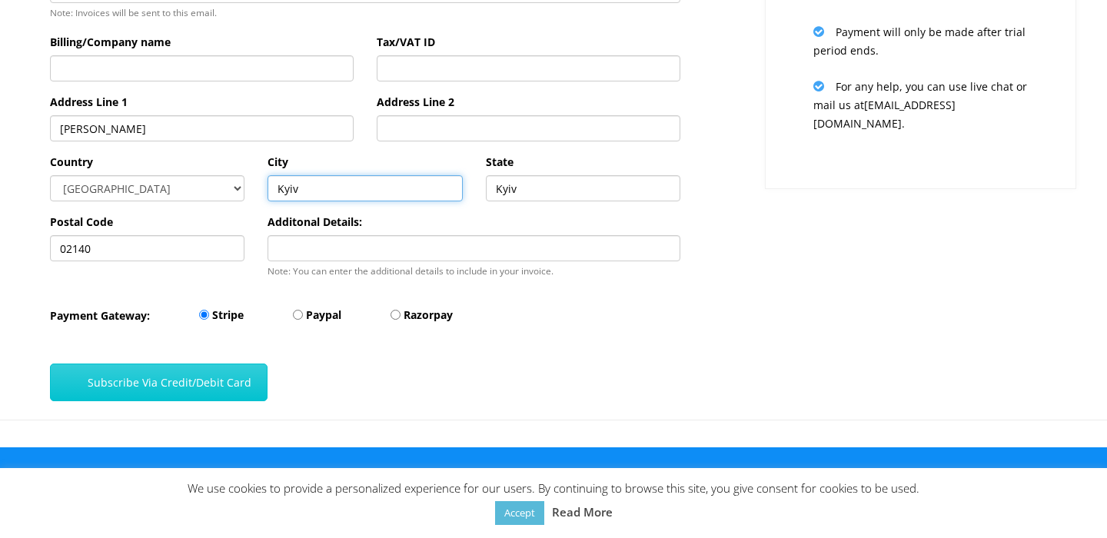
scroll to position [456, 0]
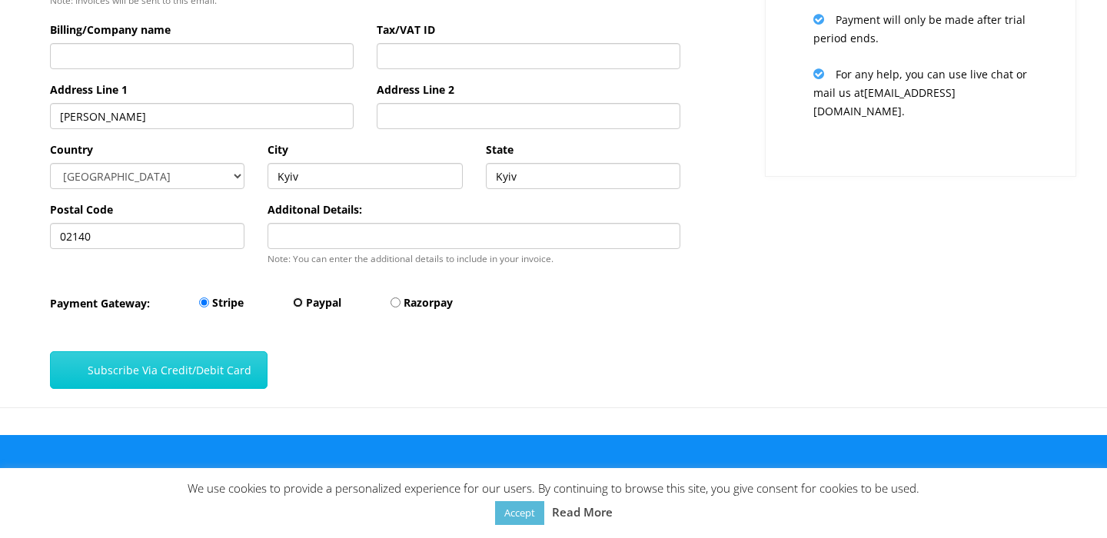
click at [297, 307] on input "Paypal" at bounding box center [298, 302] width 10 height 10
radio input "true"
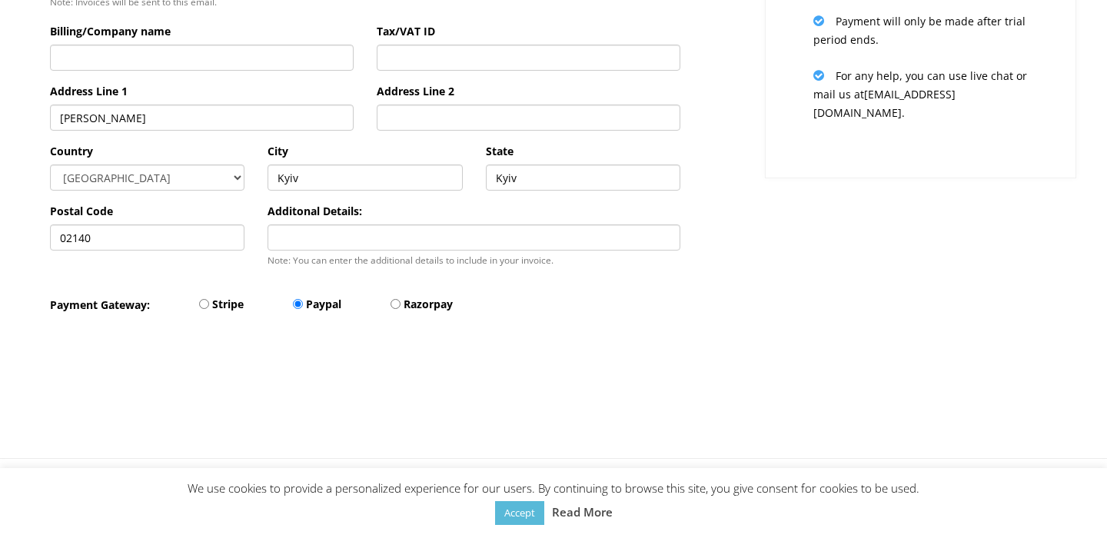
scroll to position [509, 0]
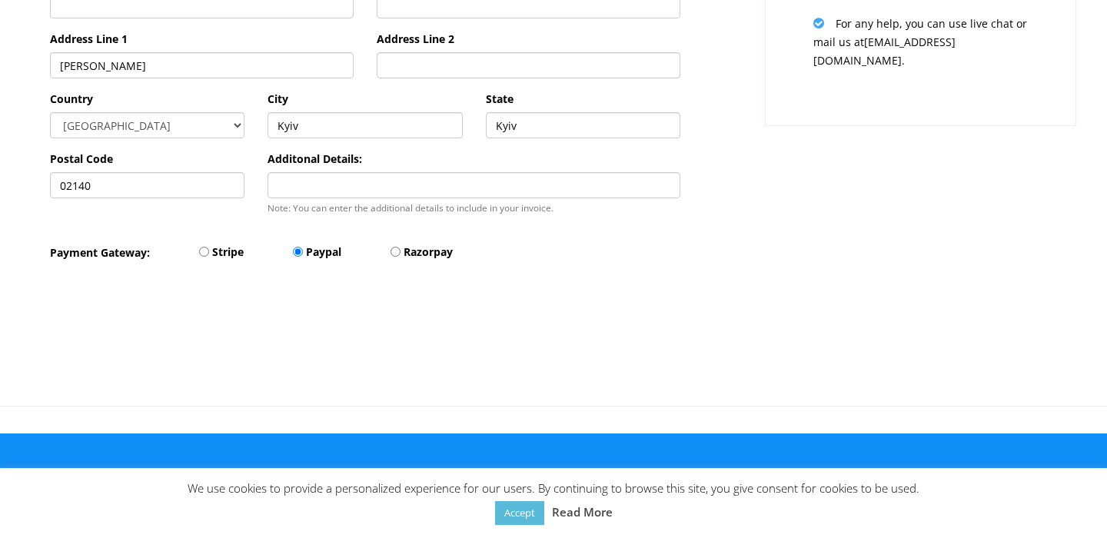
click at [564, 310] on div at bounding box center [364, 340] width 653 height 127
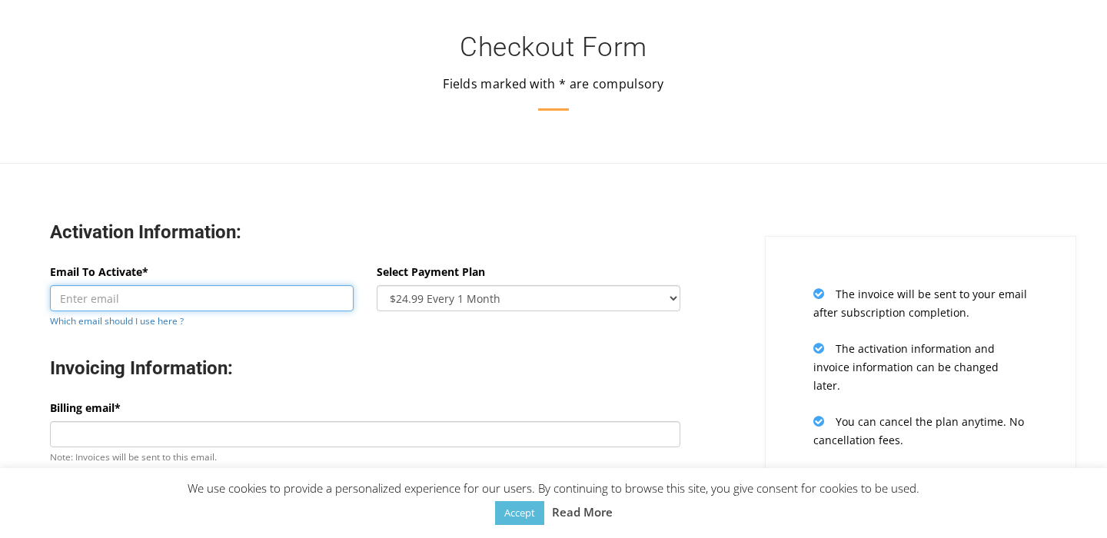
click at [269, 291] on input "Email To Activate*" at bounding box center [202, 298] width 304 height 26
paste input "[EMAIL_ADDRESS][DOMAIN_NAME]"
type input "[EMAIL_ADDRESS][DOMAIN_NAME]"
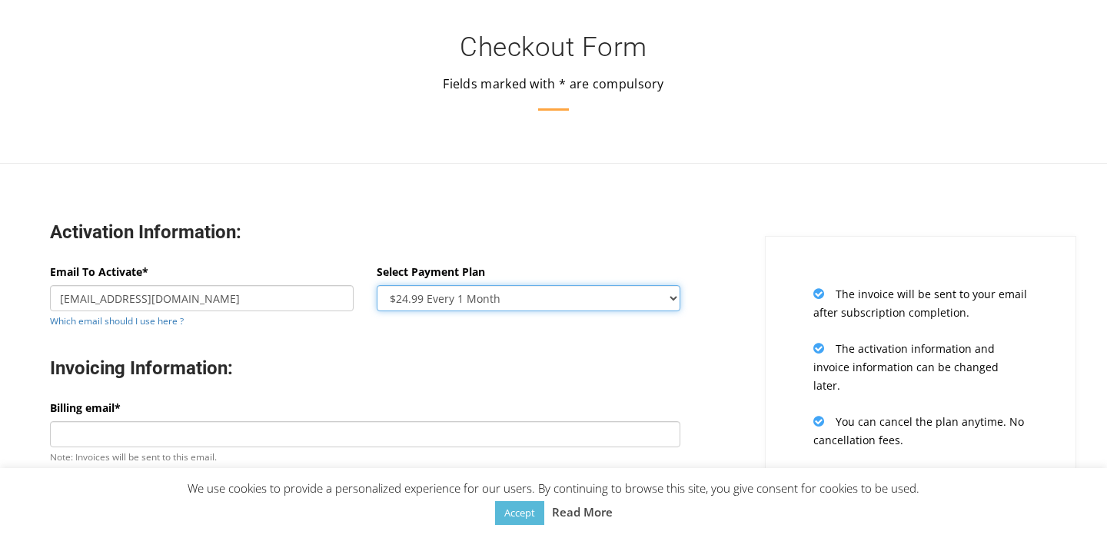
click at [436, 307] on select "$24.99 Every 1 Month $65.97 Every 3 Month ($21.99 / Month) $131.95 Every 6 Mont…" at bounding box center [529, 298] width 304 height 26
select select "oneyear"
click at [377, 285] on select "$24.99 Every 1 Month $65.97 Every 3 Month ($21.99 / Month) $131.95 Every 6 Mont…" at bounding box center [529, 298] width 304 height 26
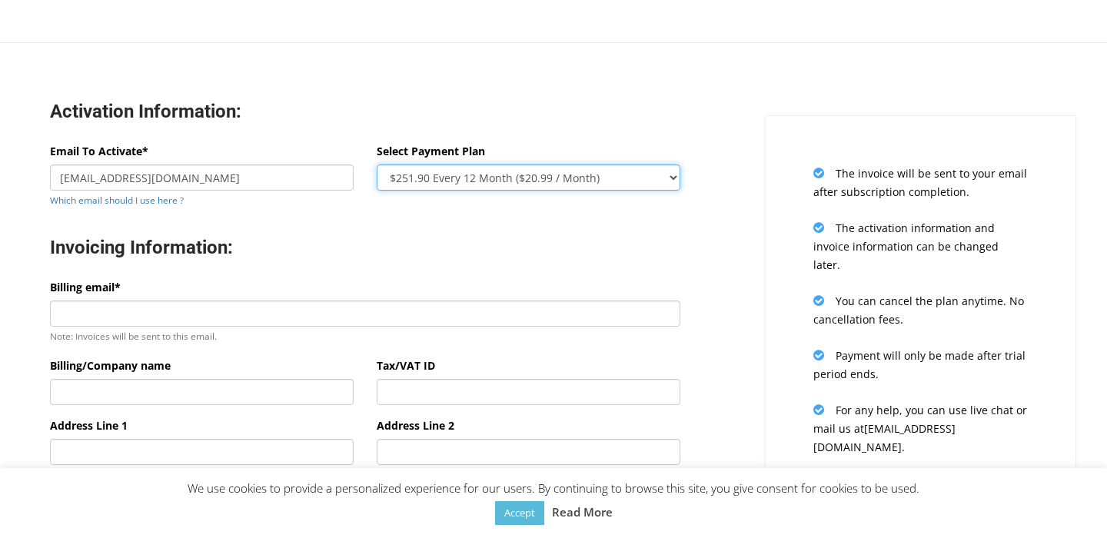
scroll to position [123, 0]
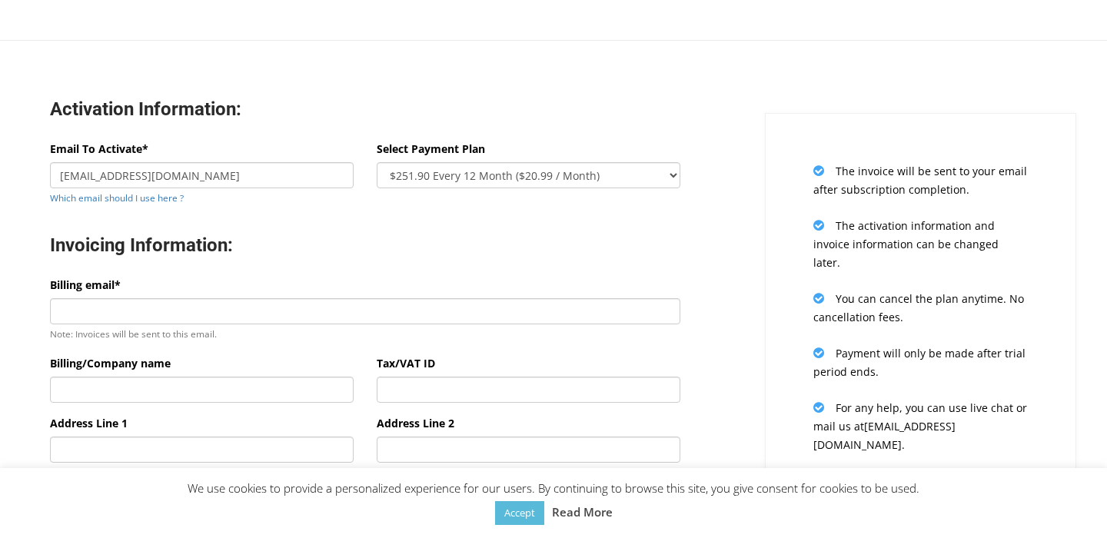
click at [342, 297] on div "Billing email* Note: Invoices will be sent to this email." at bounding box center [365, 309] width 630 height 67
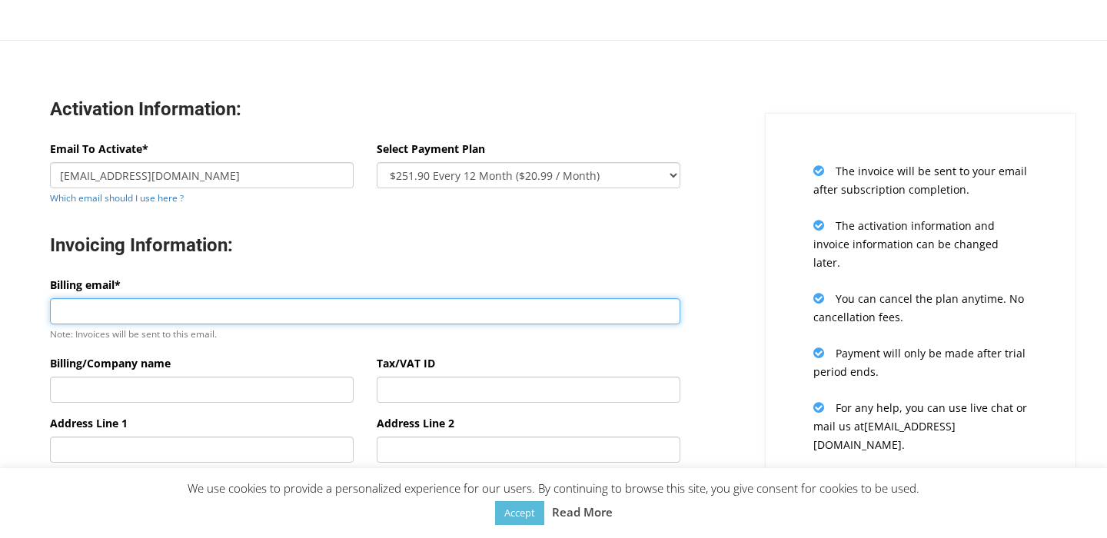
click at [359, 310] on input "Billing email*" at bounding box center [365, 311] width 630 height 26
type input "[EMAIL_ADDRESS][DOMAIN_NAME]"
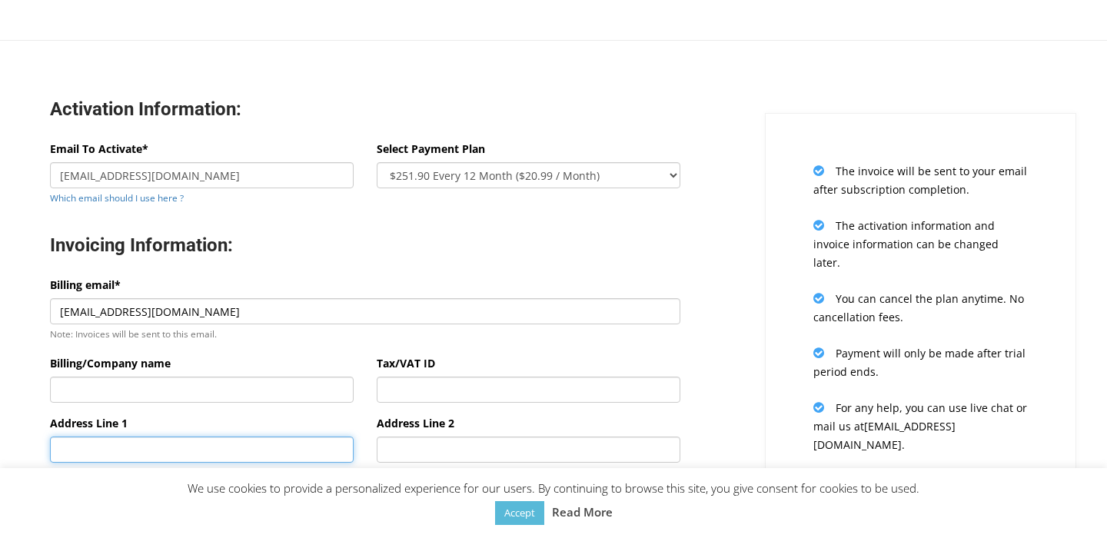
type input "[PERSON_NAME]"
type input "[GEOGRAPHIC_DATA]"
type input "02141"
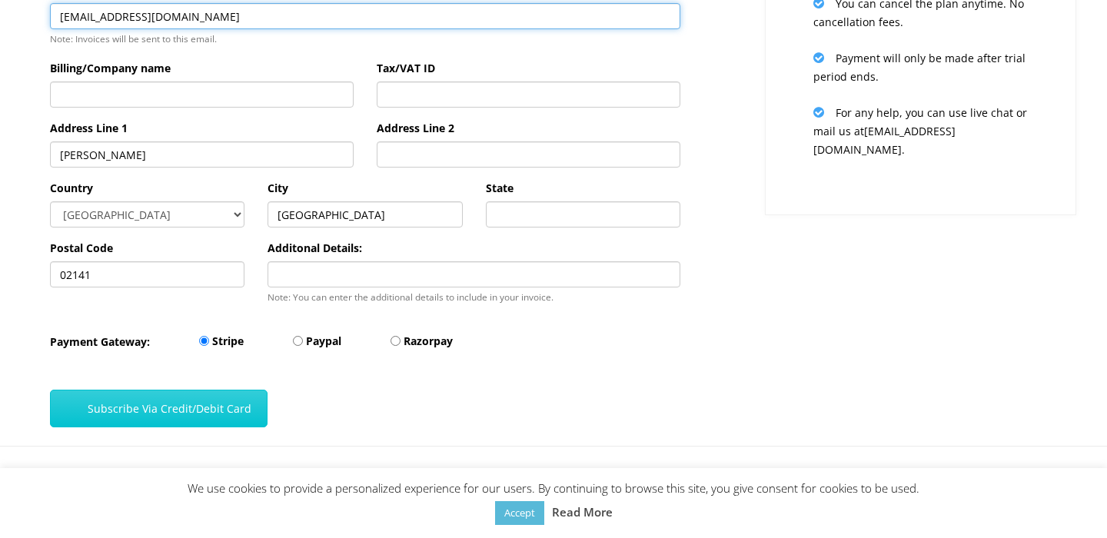
scroll to position [420, 0]
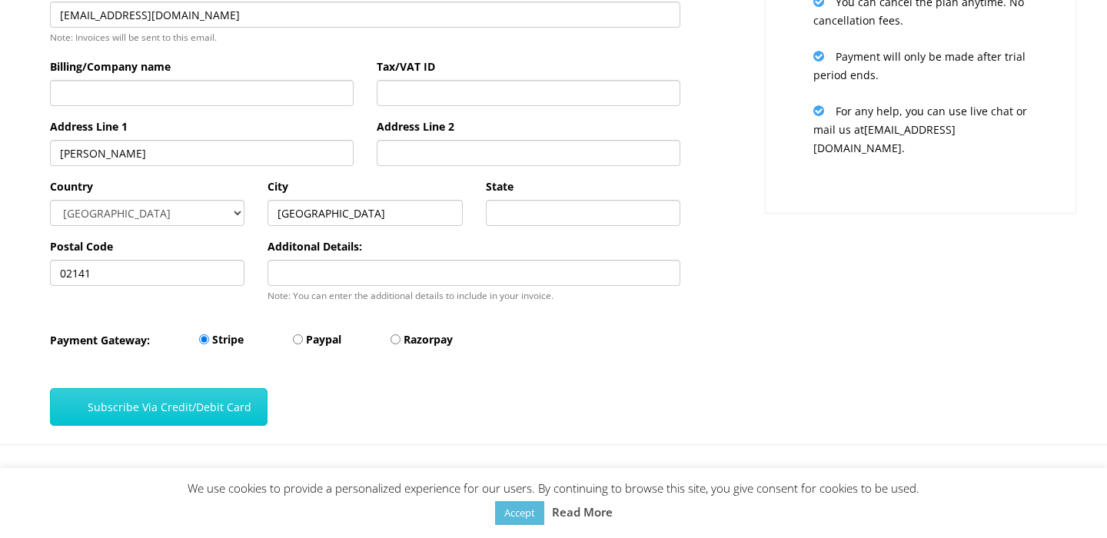
click at [307, 343] on label "Paypal" at bounding box center [323, 339] width 35 height 18
click at [303, 343] on input "Paypal" at bounding box center [298, 339] width 10 height 10
radio input "true"
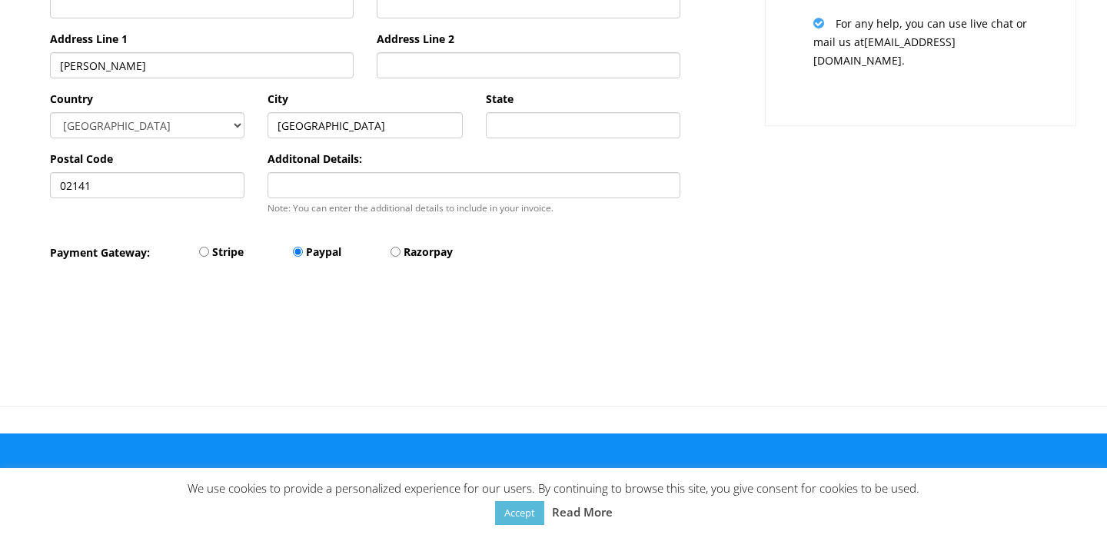
scroll to position [509, 0]
click at [403, 254] on label "Razorpay" at bounding box center [427, 252] width 49 height 18
click at [400, 254] on input "Razorpay" at bounding box center [395, 252] width 10 height 10
radio input "true"
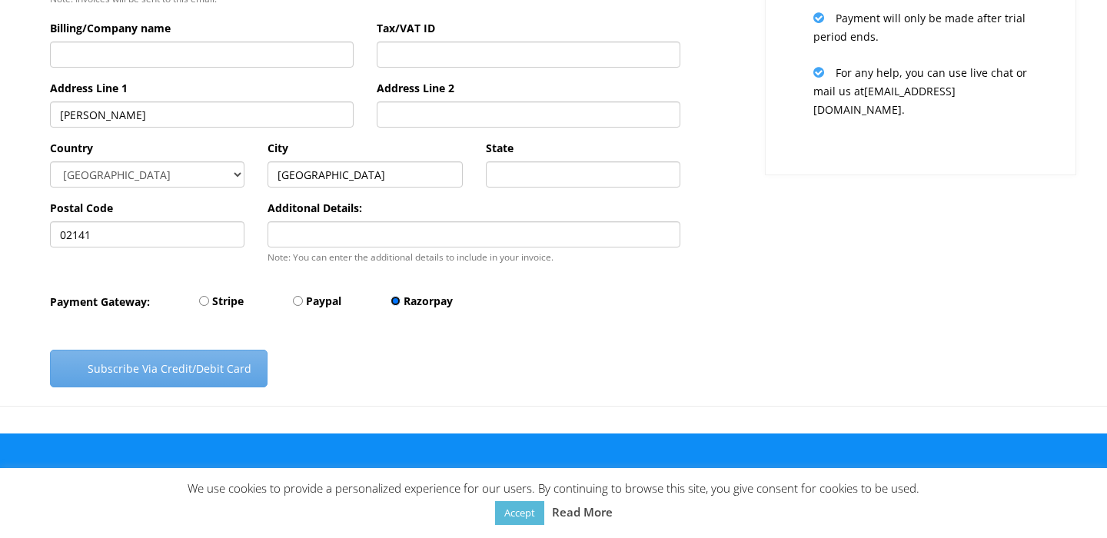
scroll to position [460, 0]
click at [229, 300] on label "Stripe" at bounding box center [228, 301] width 32 height 18
click at [209, 300] on input "Stripe" at bounding box center [204, 301] width 10 height 10
radio input "true"
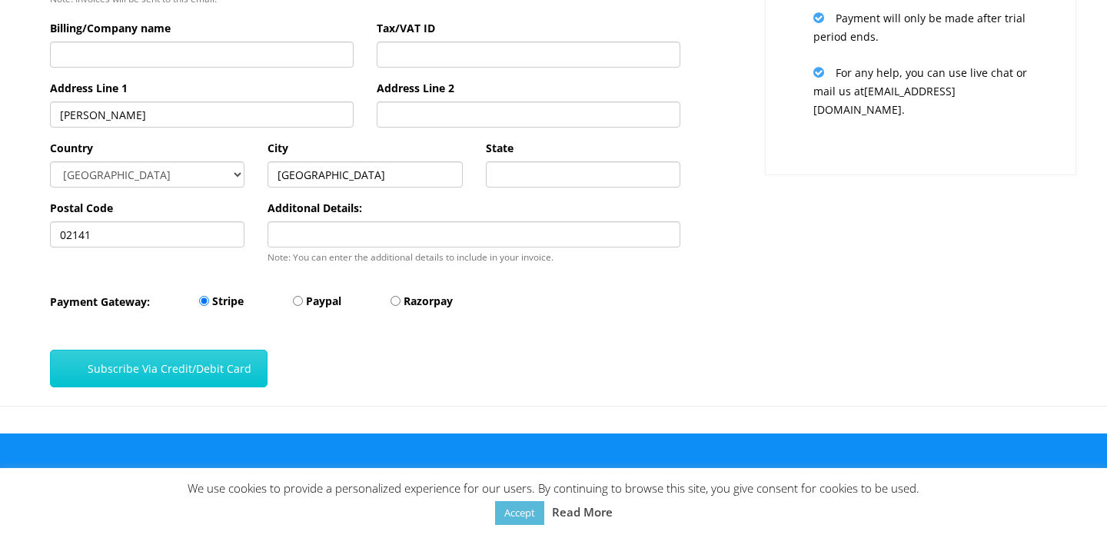
click at [317, 309] on label "Paypal" at bounding box center [323, 301] width 35 height 18
click at [303, 306] on input "Paypal" at bounding box center [298, 301] width 10 height 10
radio input "true"
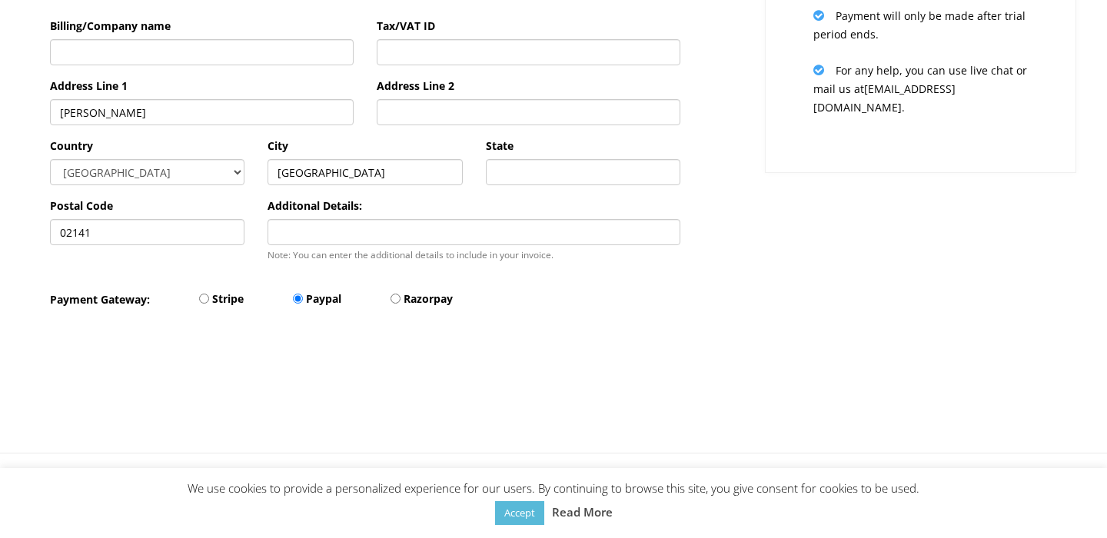
scroll to position [509, 0]
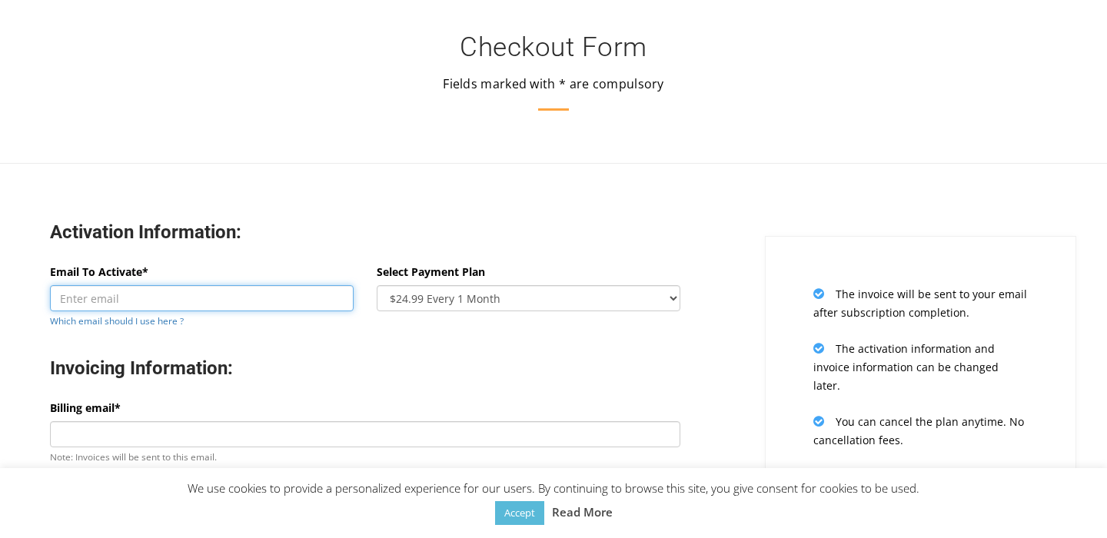
click at [154, 306] on input "Email To Activate*" at bounding box center [202, 298] width 304 height 26
paste input "[EMAIL_ADDRESS][DOMAIN_NAME]"
type input "[EMAIL_ADDRESS][DOMAIN_NAME]"
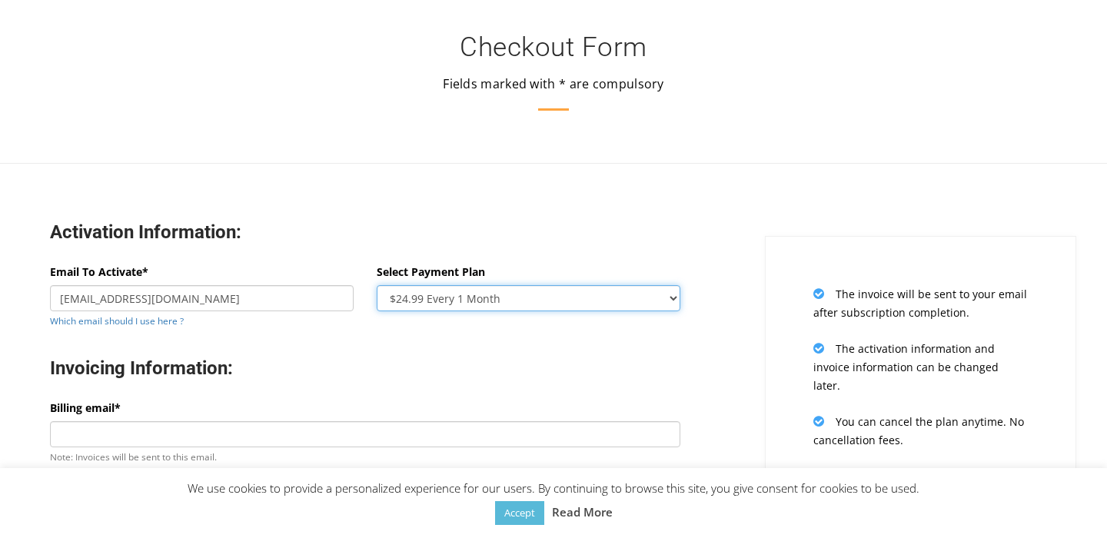
click at [486, 295] on select "$24.99 Every 1 Month $65.97 Every 3 Month ($21.99 / Month) $131.95 Every 6 Mont…" at bounding box center [529, 298] width 304 height 26
select select "oneyear"
click at [377, 285] on select "$24.99 Every 1 Month $65.97 Every 3 Month ($21.99 / Month) $131.95 Every 6 Mont…" at bounding box center [529, 298] width 304 height 26
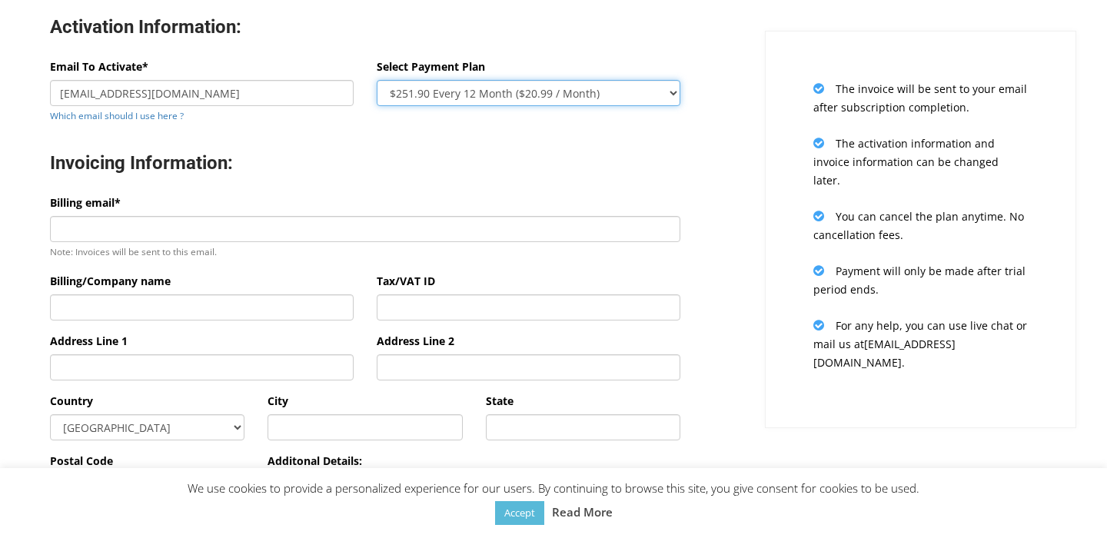
scroll to position [232, 0]
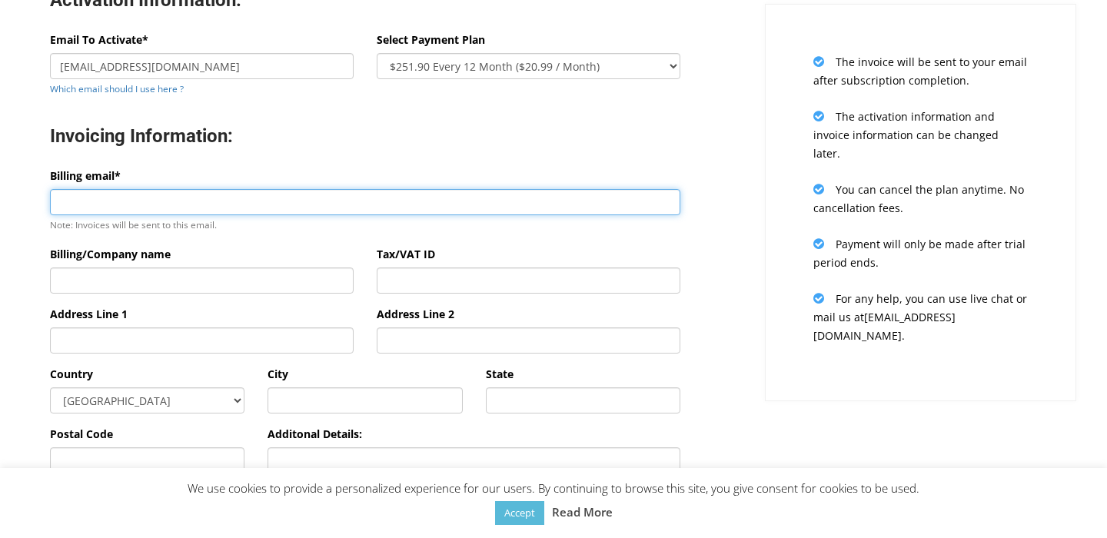
click at [285, 200] on input "Billing email*" at bounding box center [365, 202] width 630 height 26
type input "[EMAIL_ADDRESS][DOMAIN_NAME]"
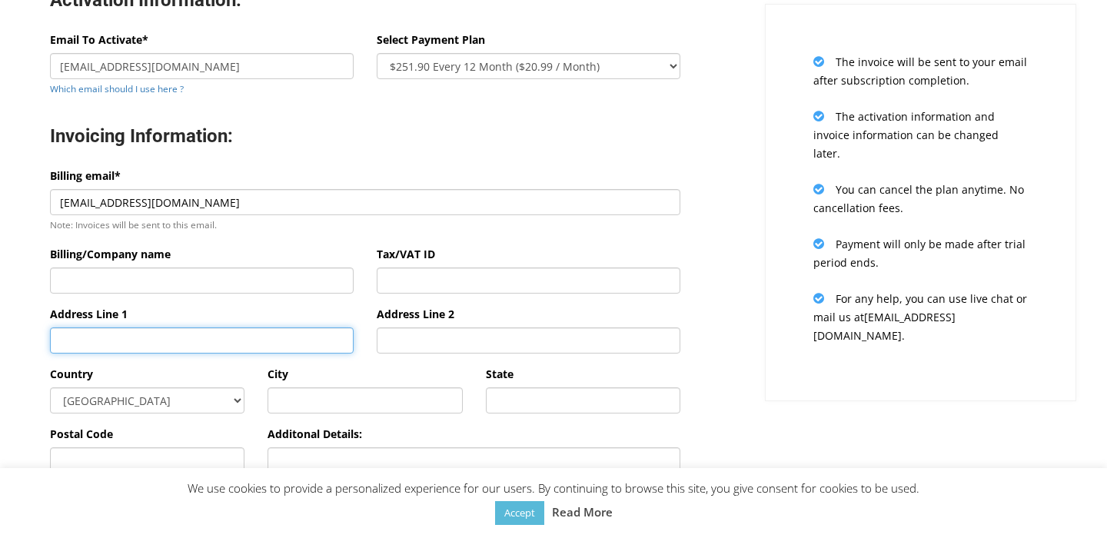
type input "[PERSON_NAME]"
type input "[GEOGRAPHIC_DATA]"
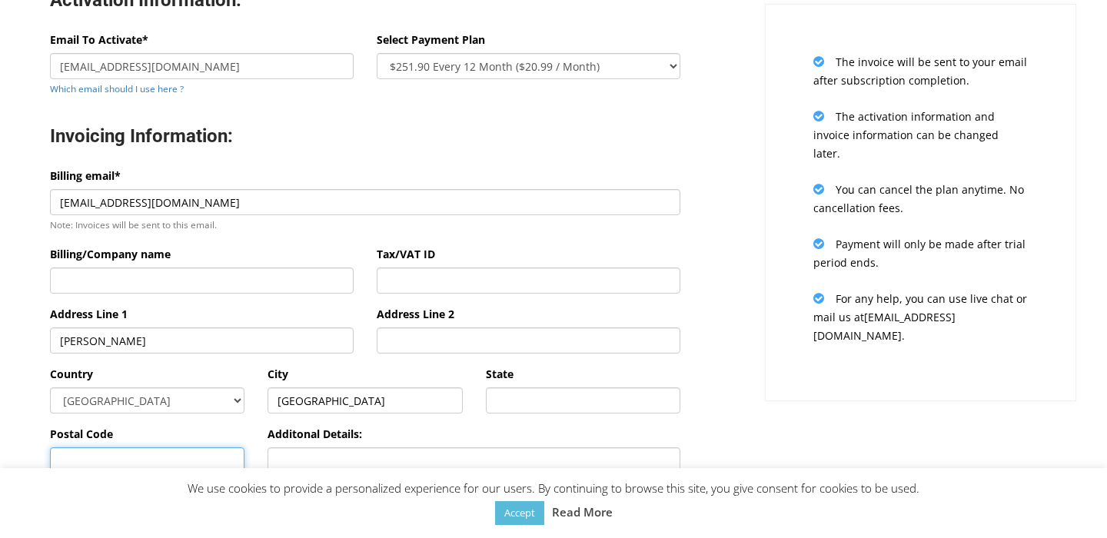
type input "02141"
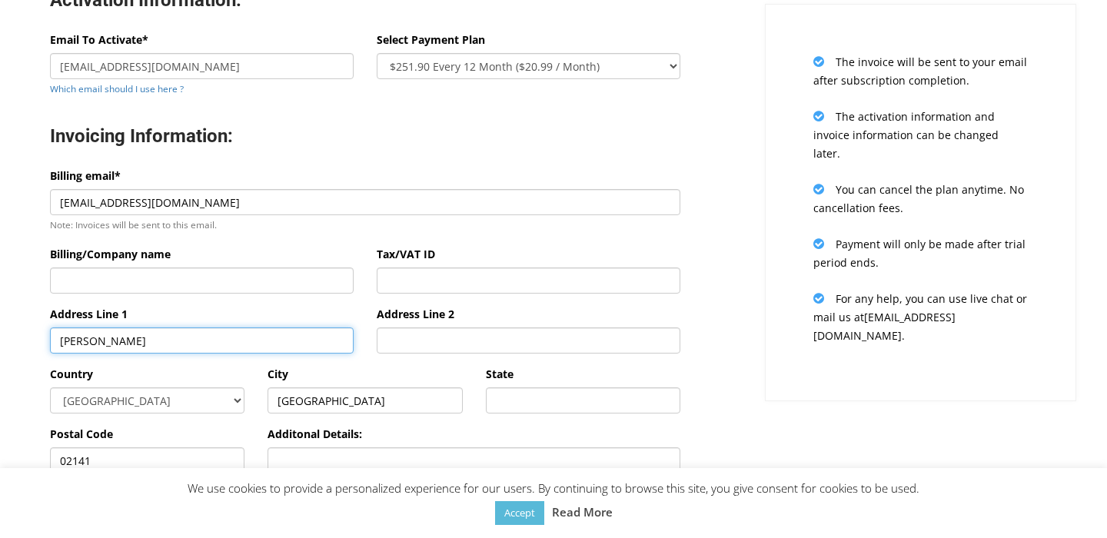
click at [194, 350] on input "[PERSON_NAME]" at bounding box center [202, 340] width 304 height 26
type input "[PERSON_NAME]"
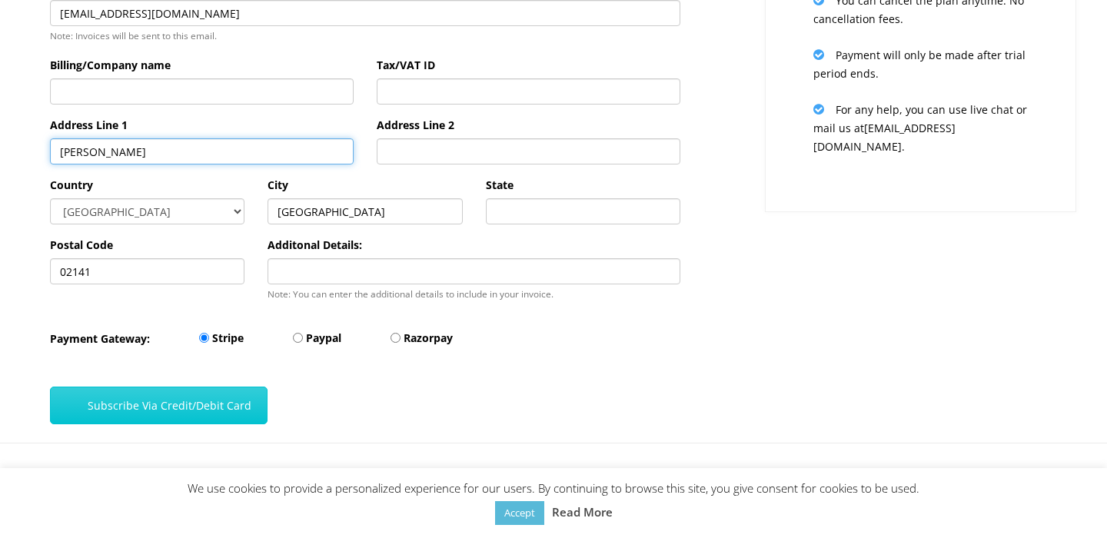
scroll to position [423, 0]
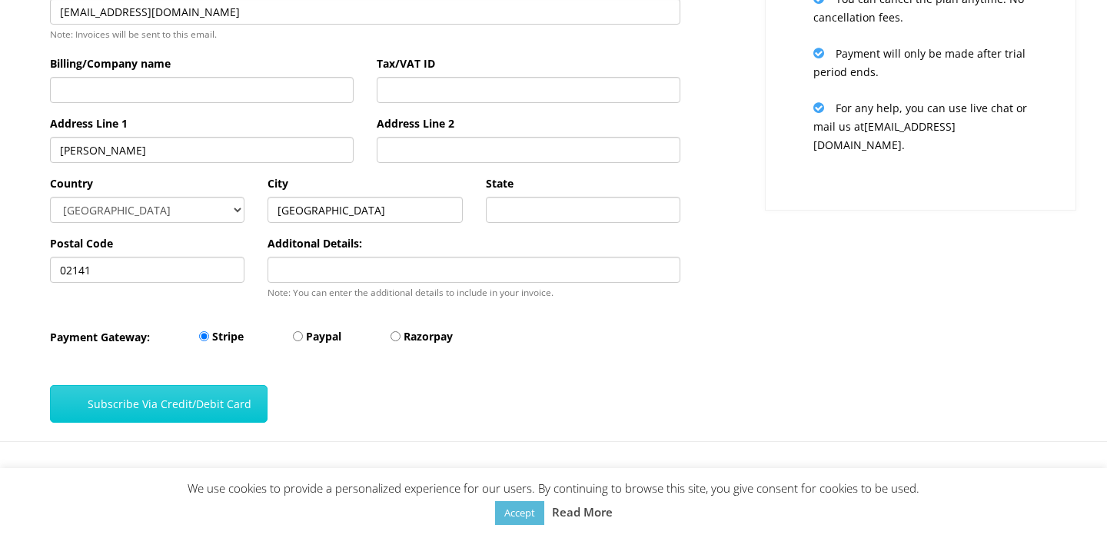
click at [297, 333] on div "Paypal" at bounding box center [294, 339] width 95 height 22
click at [299, 338] on input "Paypal" at bounding box center [298, 336] width 10 height 10
radio input "true"
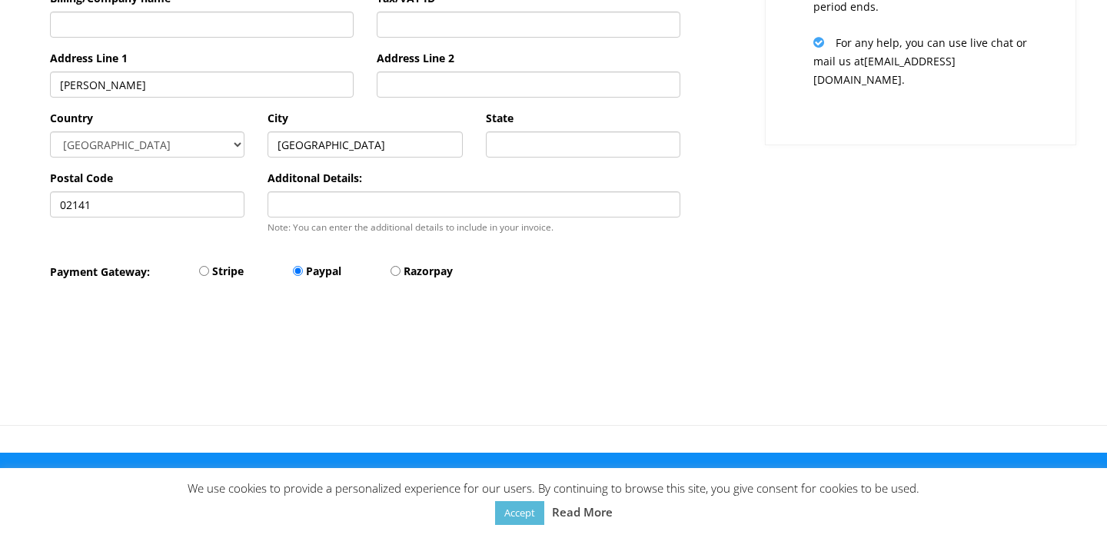
scroll to position [509, 0]
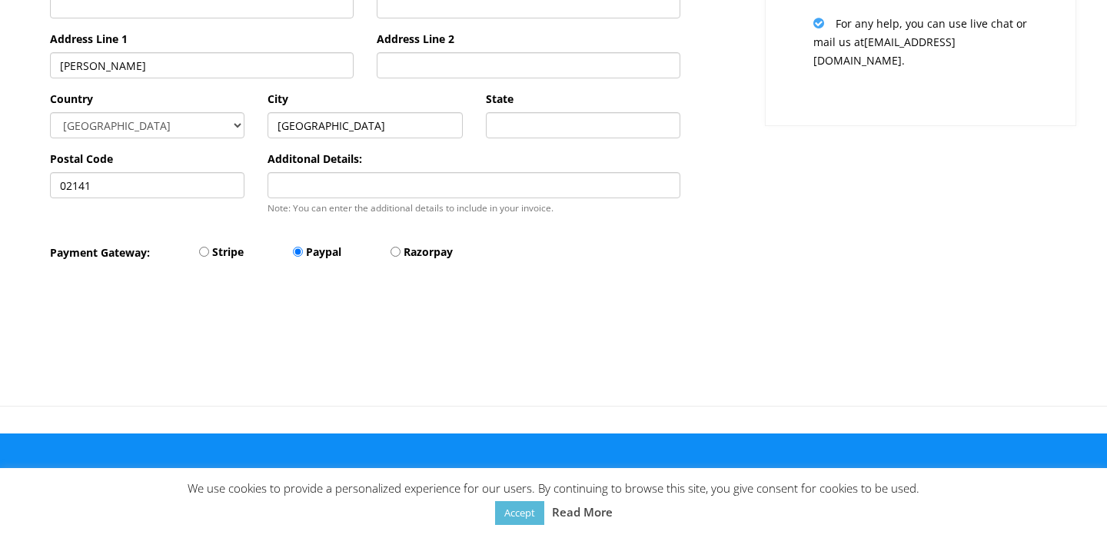
click at [733, 344] on div "Activation Information: Email To Activate* [EMAIL_ADDRESS][DOMAIN_NAME] Which e…" at bounding box center [364, 44] width 753 height 722
